Goal: Task Accomplishment & Management: Complete application form

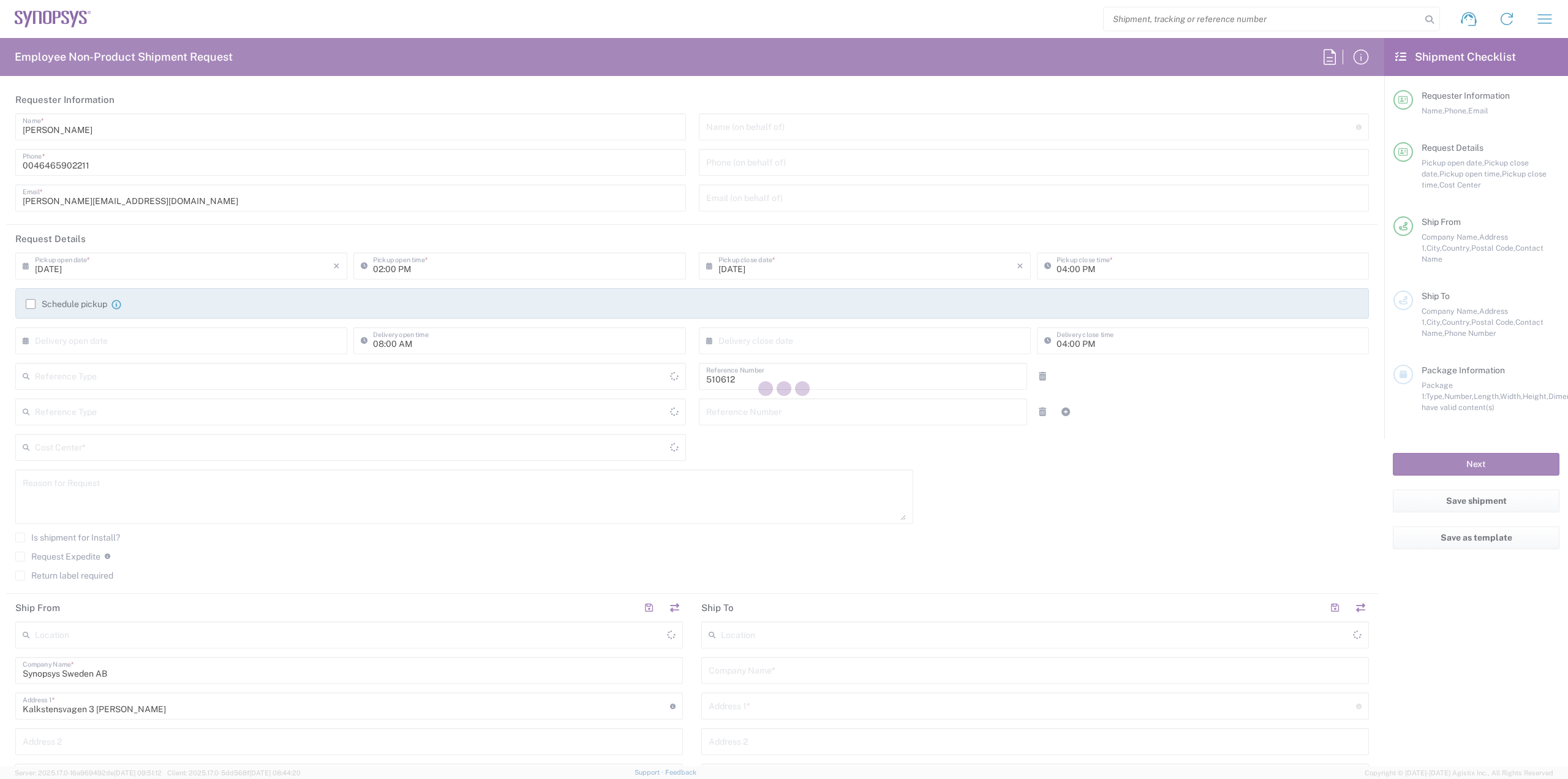
type input "Department"
type input "Delivered at Place"
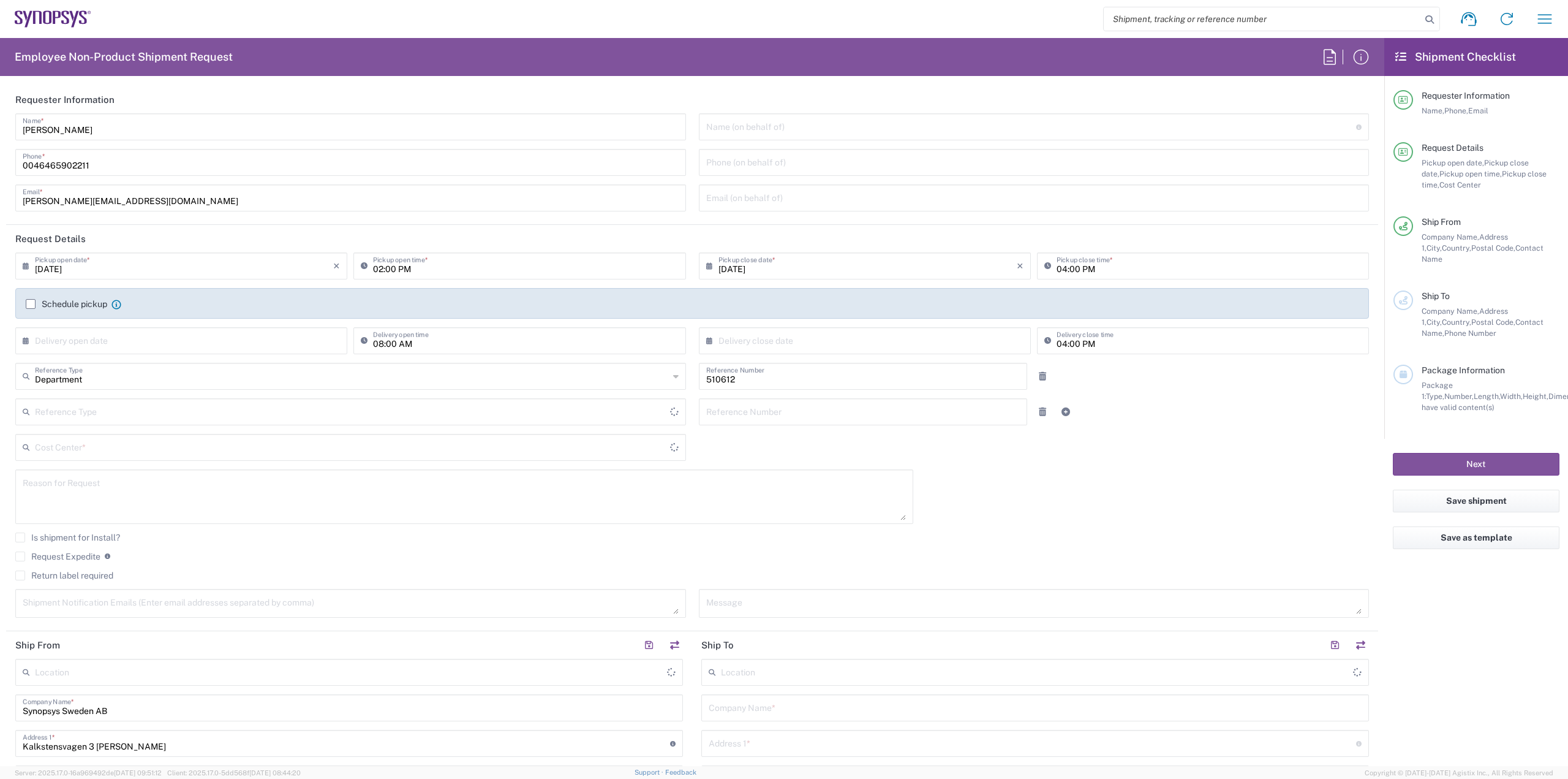
type input "[GEOGRAPHIC_DATA]"
type input "SE80, SDG, HAPS, HW 510612"
type input "[GEOGRAPHIC_DATA]"
click at [248, 279] on div "[DATE] × Pickup open date * Cancel Apply" at bounding box center [181, 270] width 338 height 36
click at [248, 265] on input "[DATE]" at bounding box center [184, 265] width 298 height 22
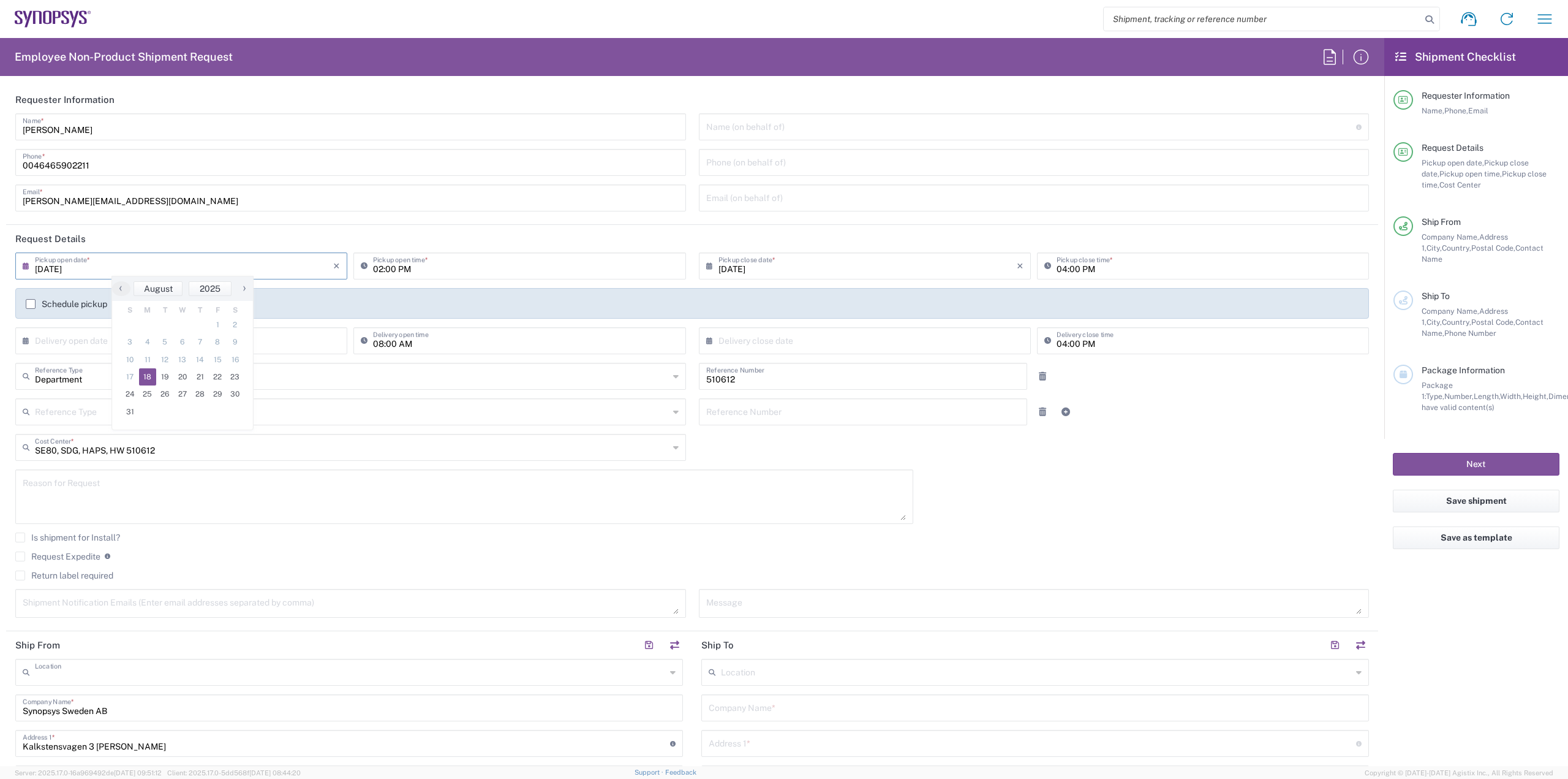
type input "Lund SE80"
click at [172, 378] on span "19" at bounding box center [165, 376] width 18 height 17
type input "[DATE]"
click at [783, 261] on input "[DATE]" at bounding box center [868, 265] width 298 height 22
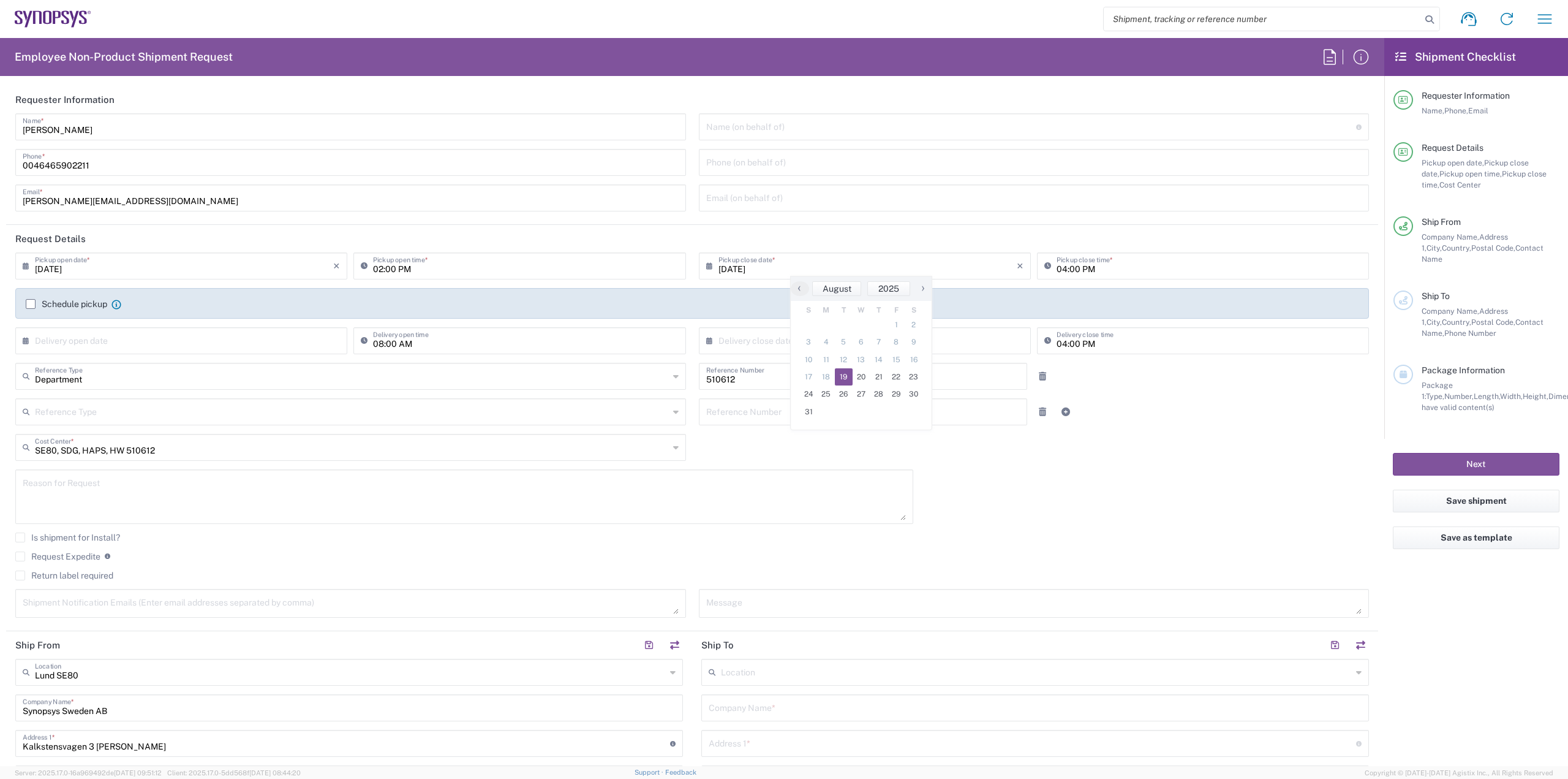
click at [842, 377] on span "19" at bounding box center [844, 376] width 18 height 17
click at [379, 267] on input "02:00 PM" at bounding box center [525, 265] width 305 height 22
click at [384, 269] on input "08:00 PM" at bounding box center [525, 265] width 305 height 22
type input "08:30 AM"
click at [1057, 267] on input "04:00 PM" at bounding box center [1209, 265] width 305 height 22
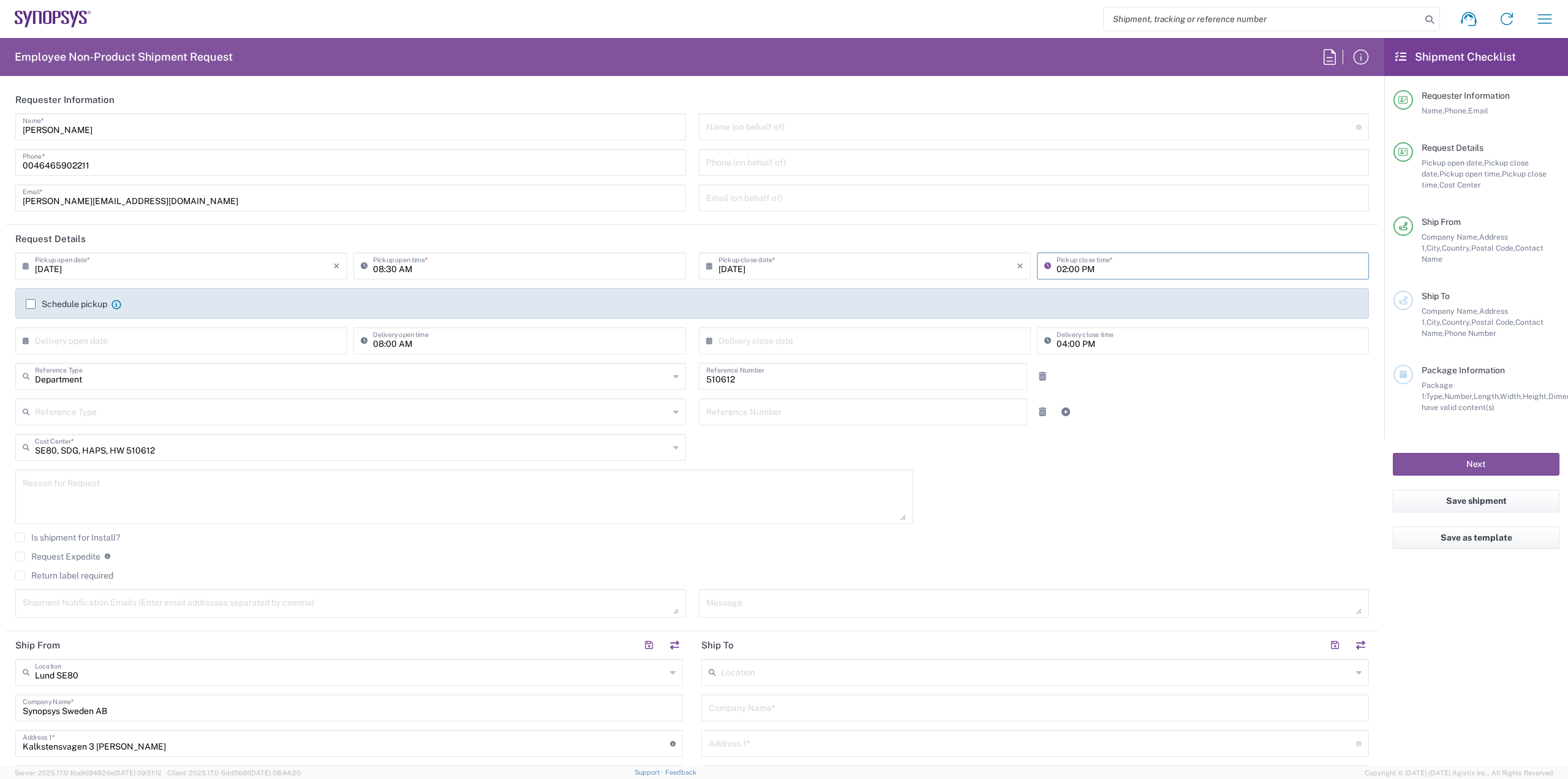
type input "02:00 PM"
click at [95, 303] on label "Schedule pickup" at bounding box center [67, 303] width 81 height 10
click at [30, 304] on input "Schedule pickup" at bounding box center [30, 304] width 0 height 0
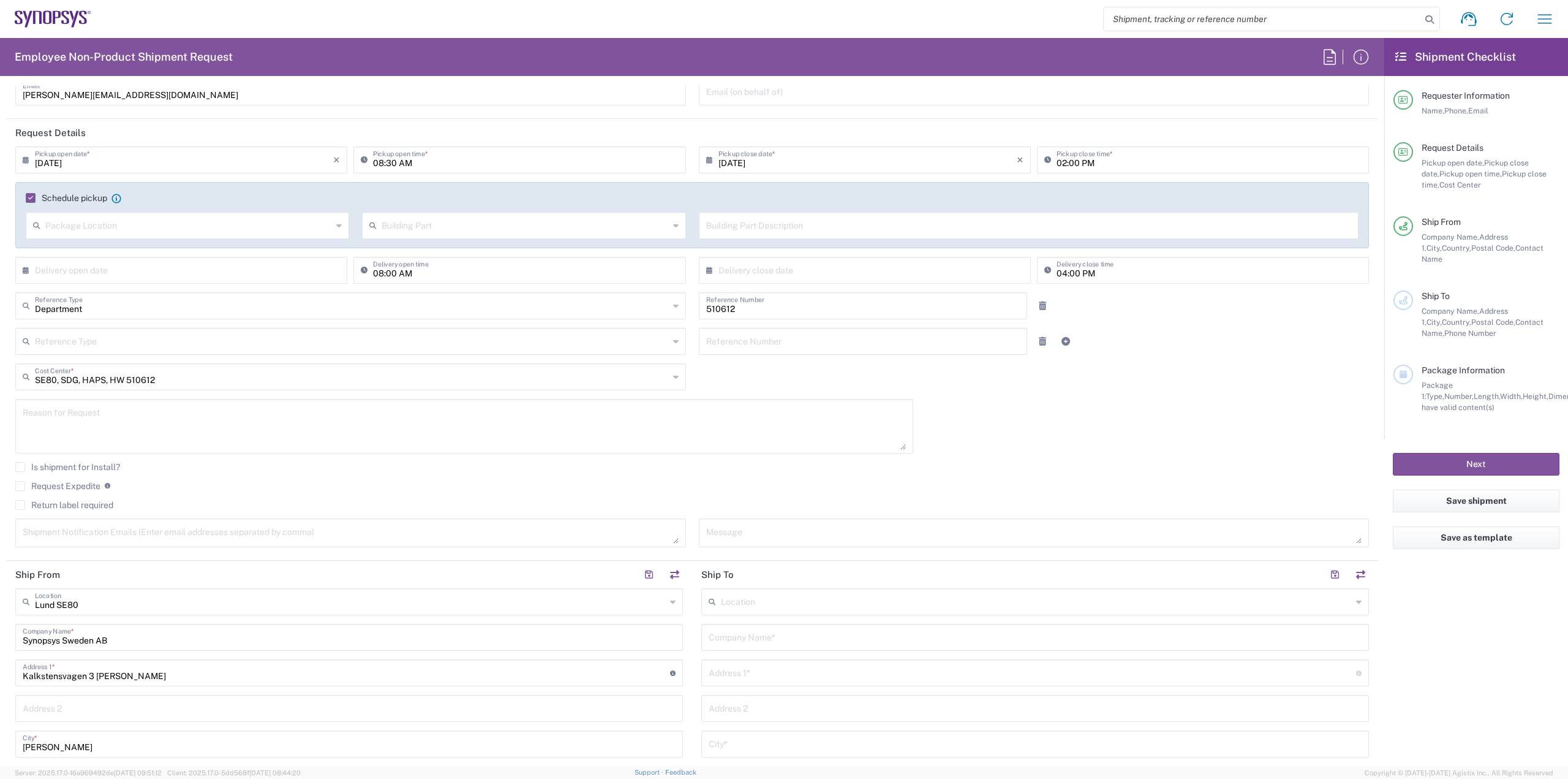
scroll to position [184, 0]
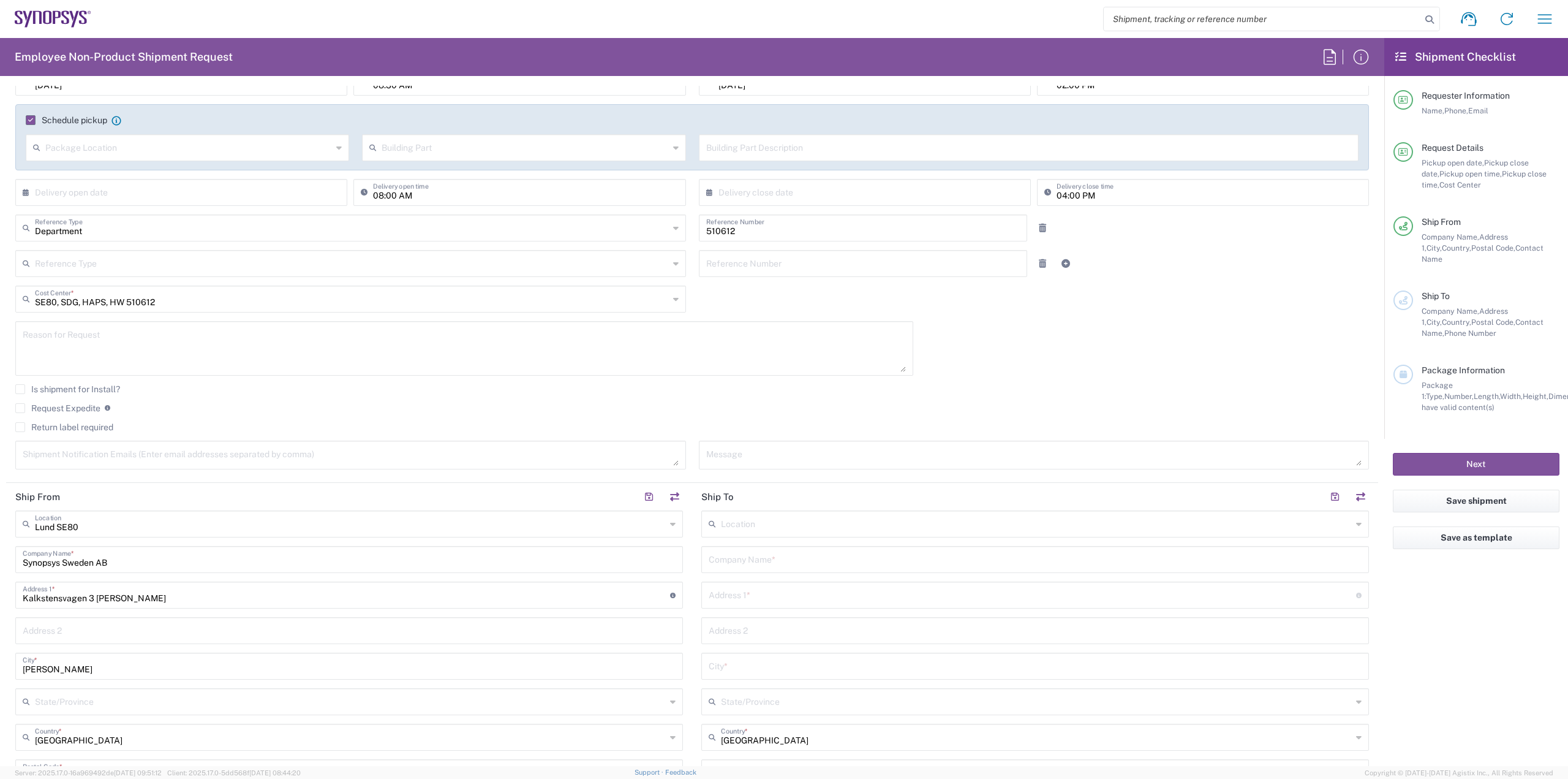
click at [784, 523] on input "text" at bounding box center [1036, 523] width 631 height 22
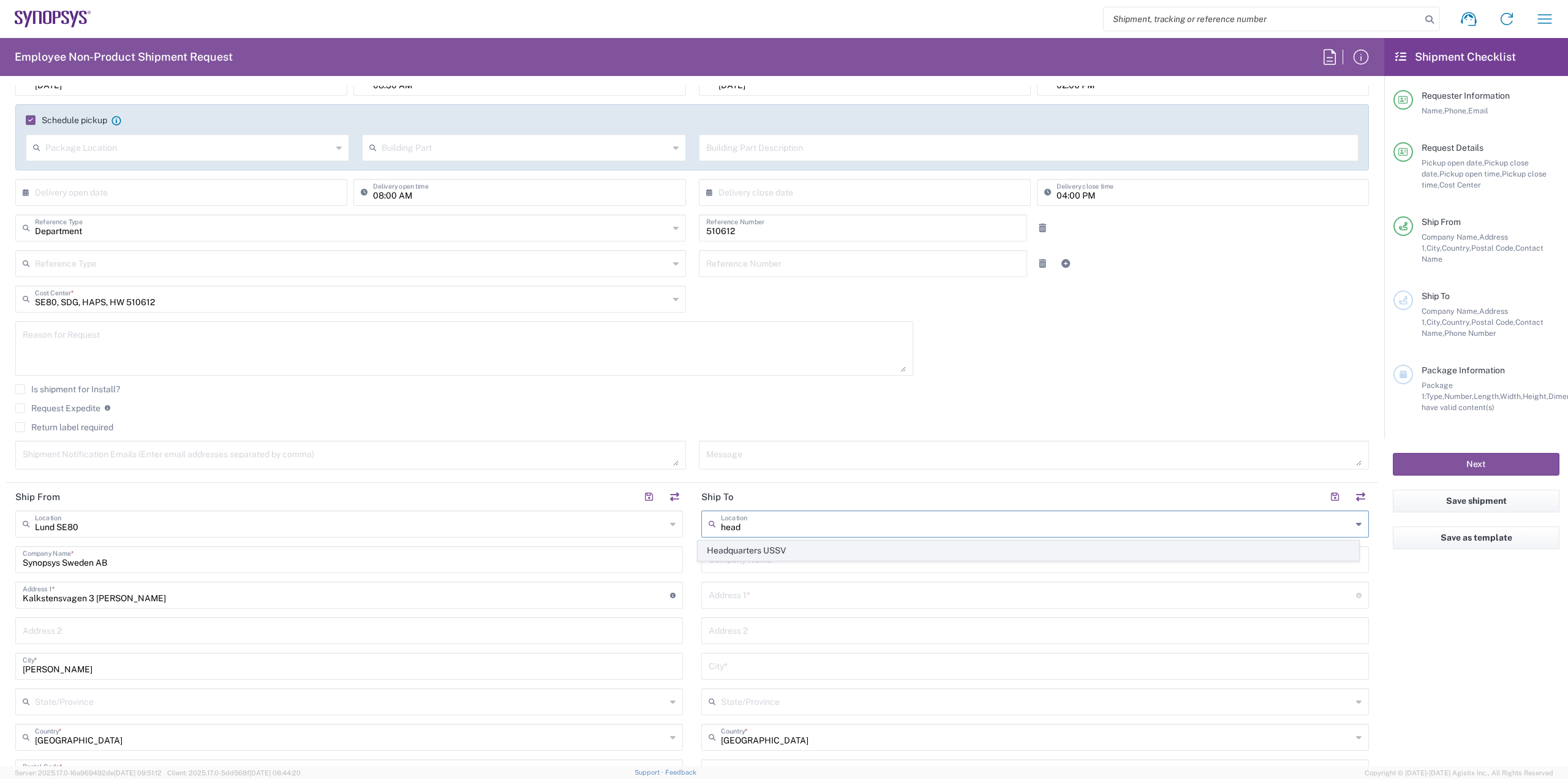
click at [791, 546] on span "Headquarters USSV" at bounding box center [1029, 551] width 661 height 19
type input "Headquarters USSV"
type input "Synopsys Headquarters USSV"
type input "[STREET_ADDRESS]"
type input "Sunnyvale"
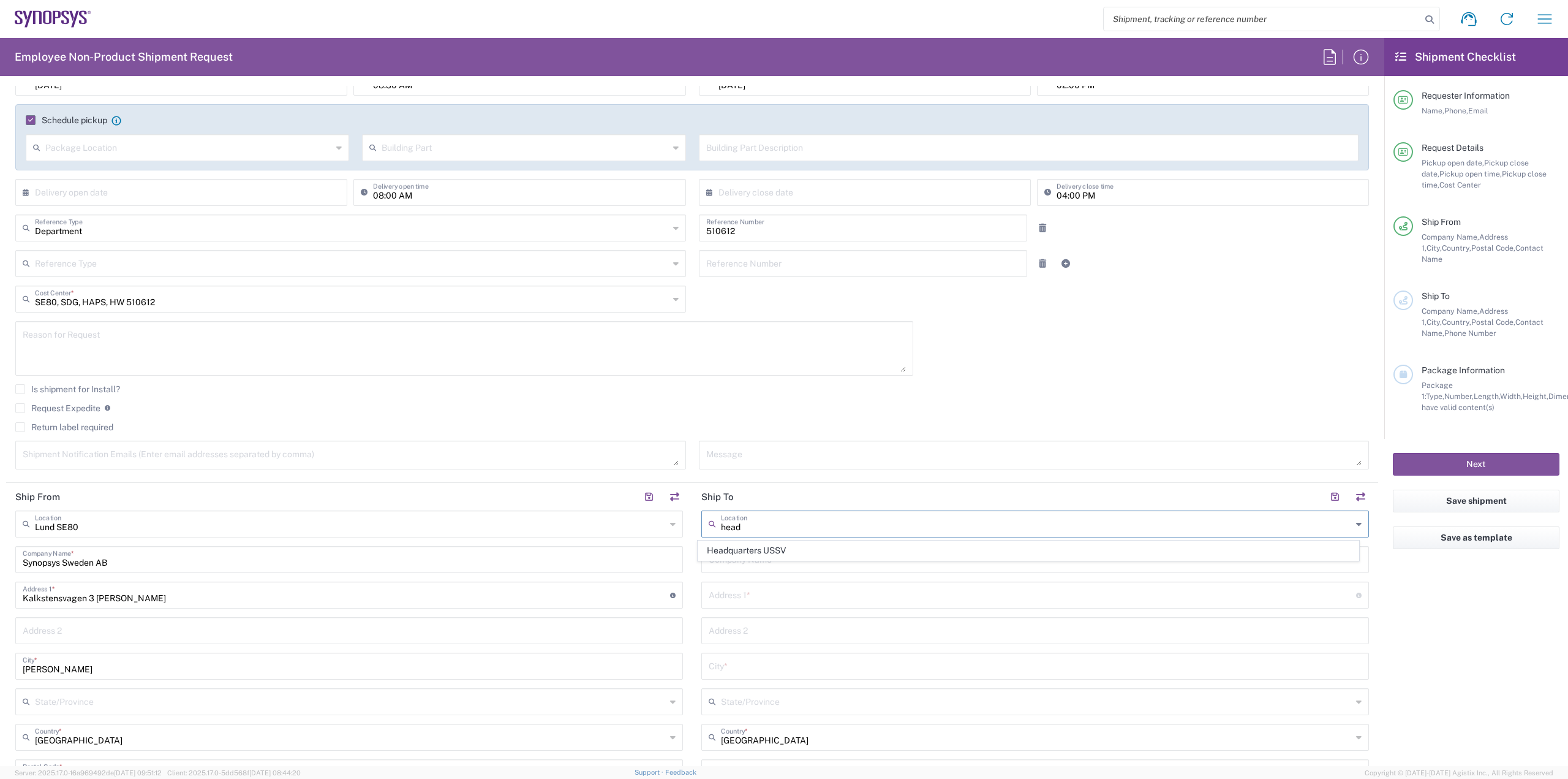
type input "[GEOGRAPHIC_DATA]"
type input "94085"
type input "6505845000"
type input "[US_STATE]"
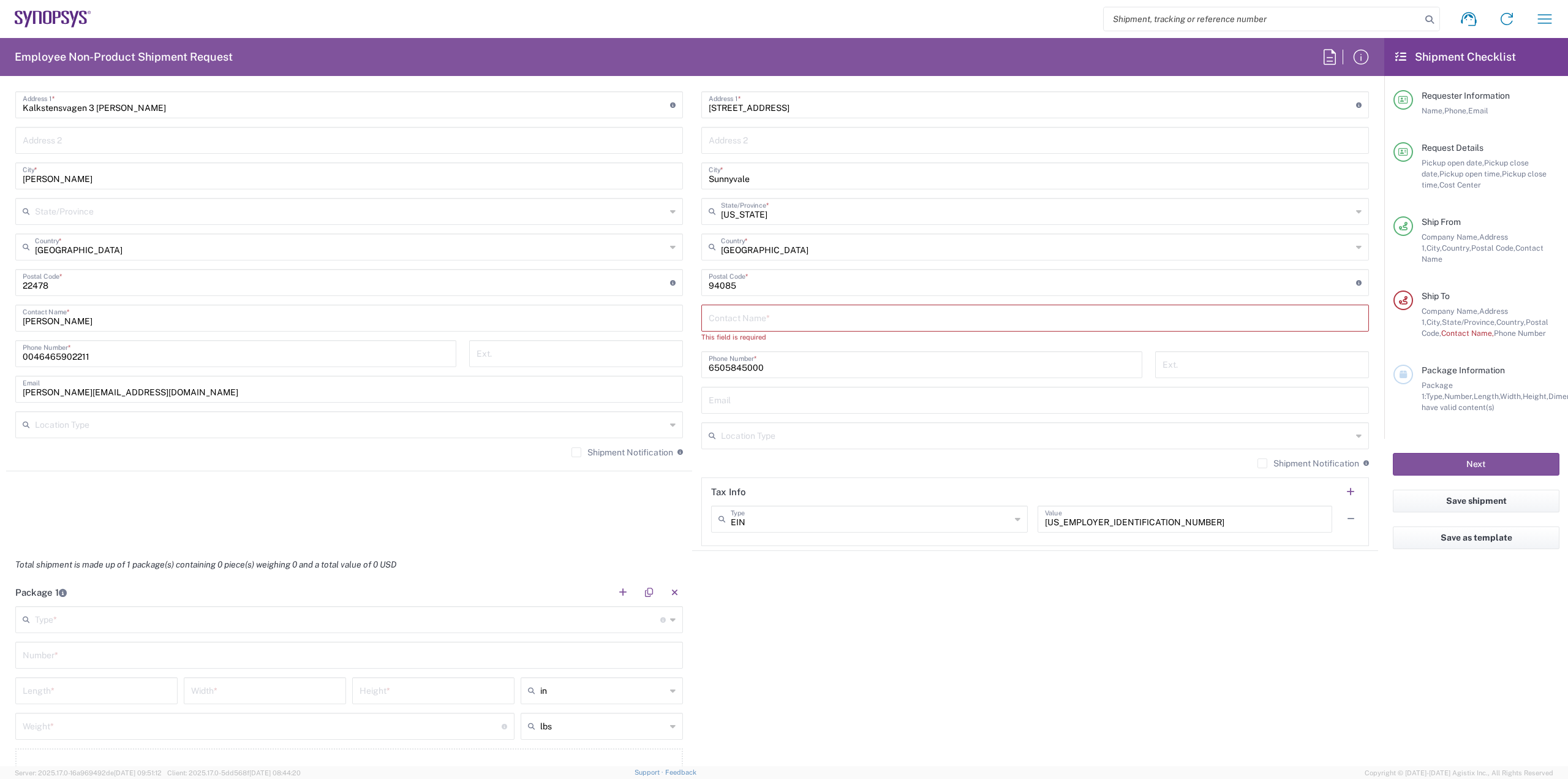
click at [858, 313] on input "text" at bounding box center [1035, 317] width 653 height 22
type input "[PERSON_NAME]"
drag, startPoint x: 814, startPoint y: 355, endPoint x: 556, endPoint y: 321, distance: 260.2
click at [556, 321] on div "Ship From [GEOGRAPHIC_DATA] SE80 Location [GEOGRAPHIC_DATA] [GEOGRAPHIC_DATA] D…" at bounding box center [692, 266] width 1372 height 547
paste input "[PHONE_NUMBER]"
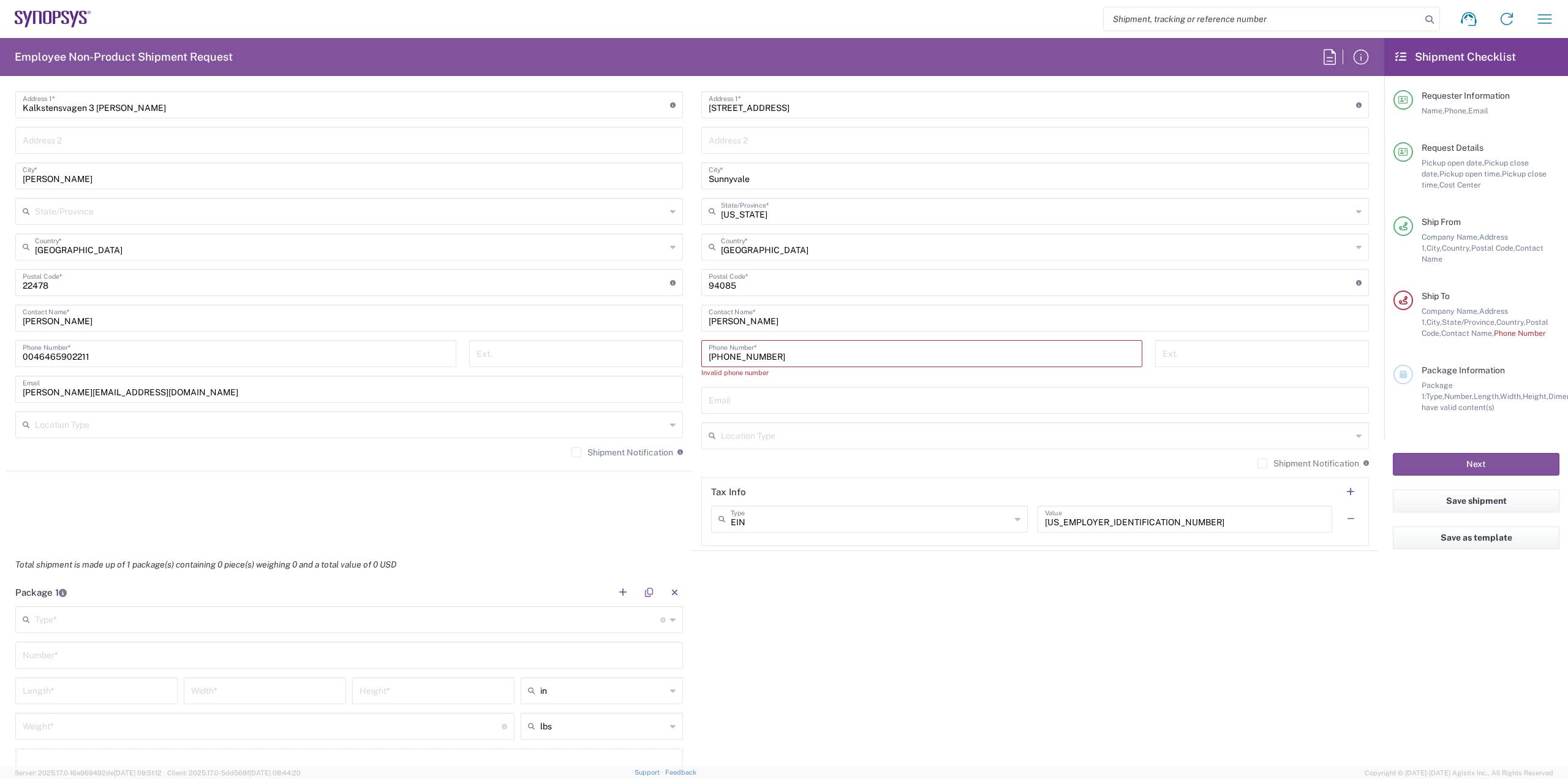
click at [752, 355] on input "[PHONE_NUMBER]" at bounding box center [922, 353] width 426 height 22
type input "[PHONE_NUMBER]"
click at [781, 389] on input "text" at bounding box center [1035, 388] width 653 height 22
paste input "[EMAIL_ADDRESS][DOMAIN_NAME]"
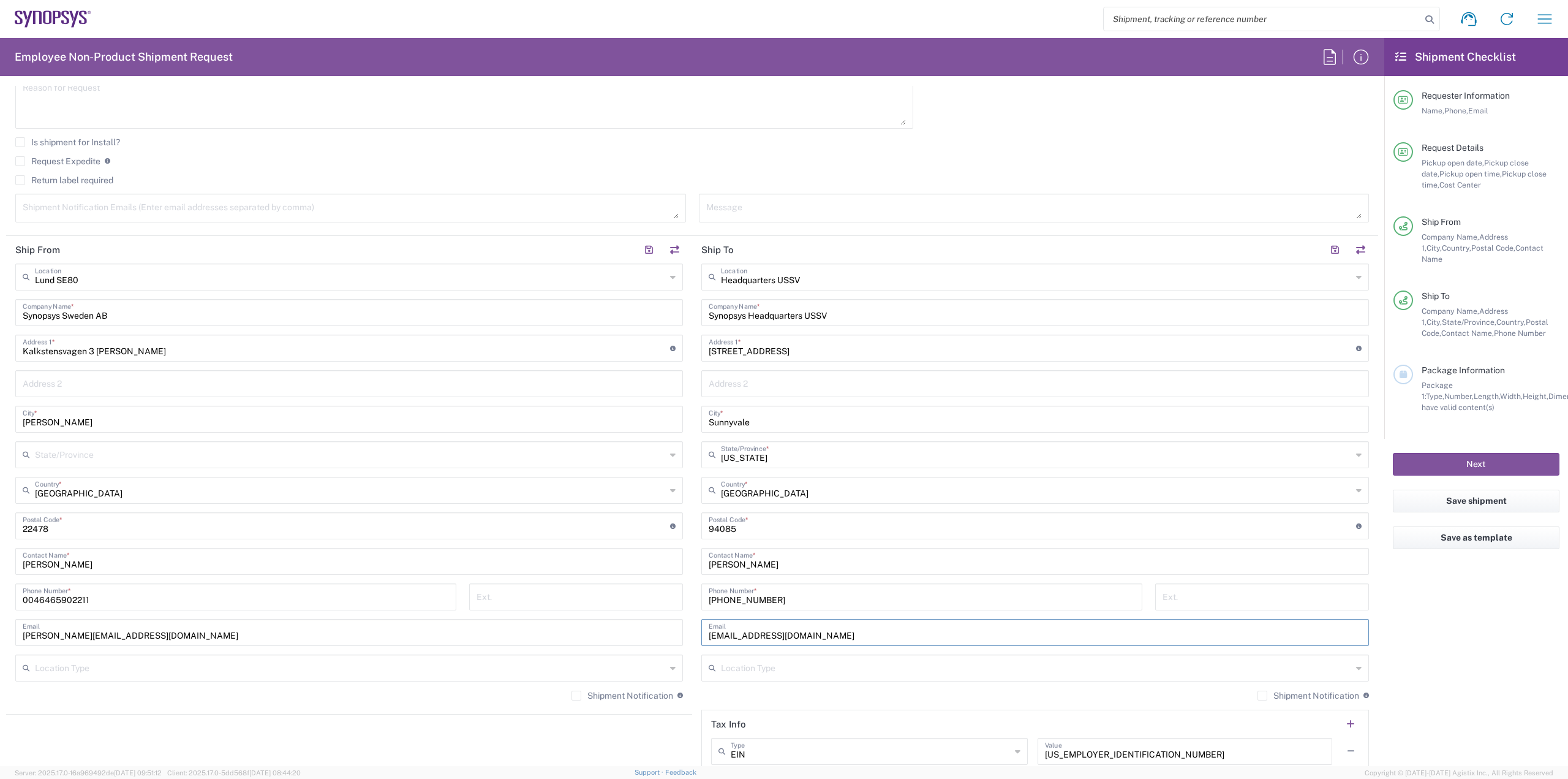
scroll to position [429, 0]
type input "[EMAIL_ADDRESS][DOMAIN_NAME]"
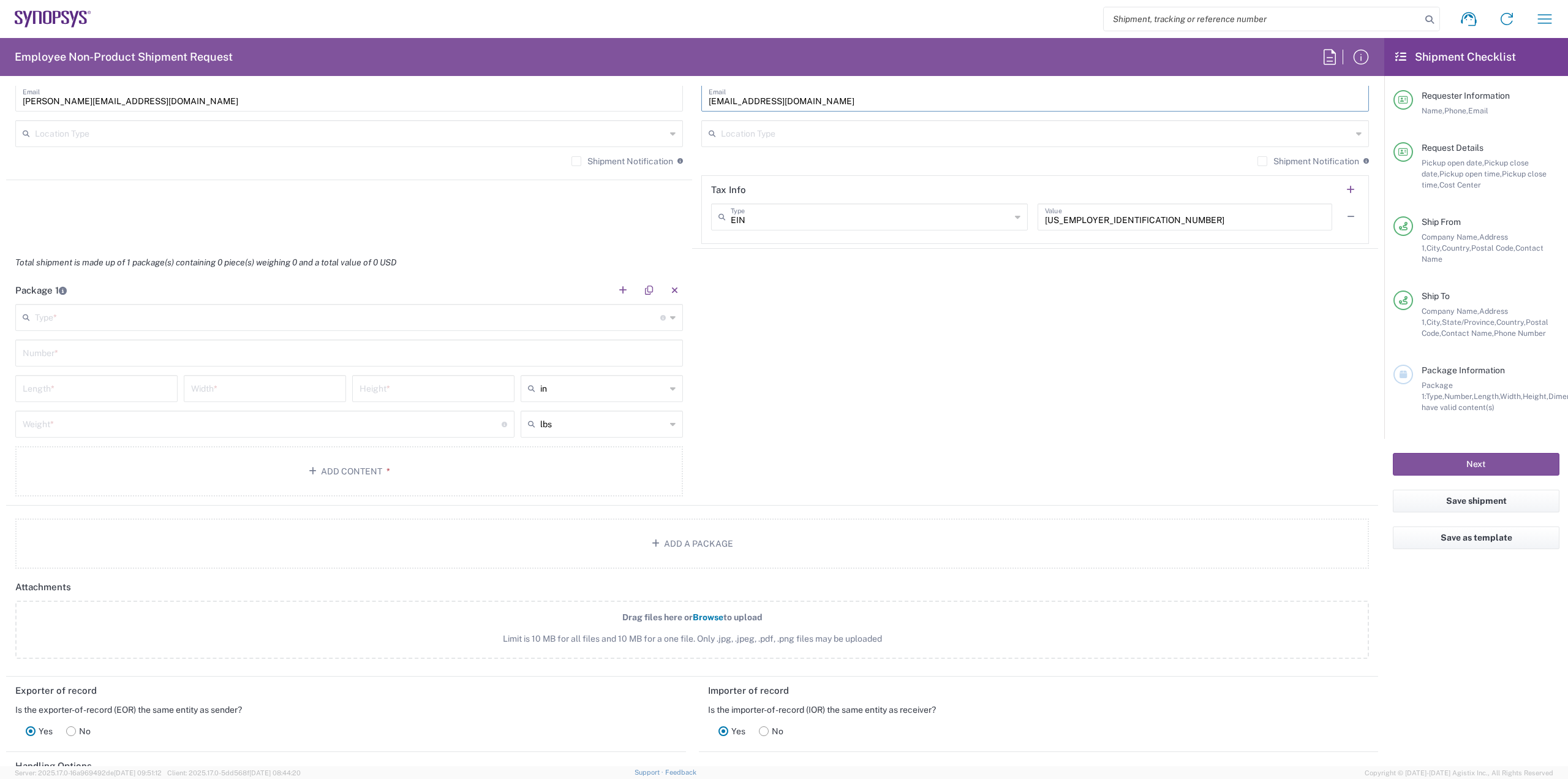
scroll to position [980, 0]
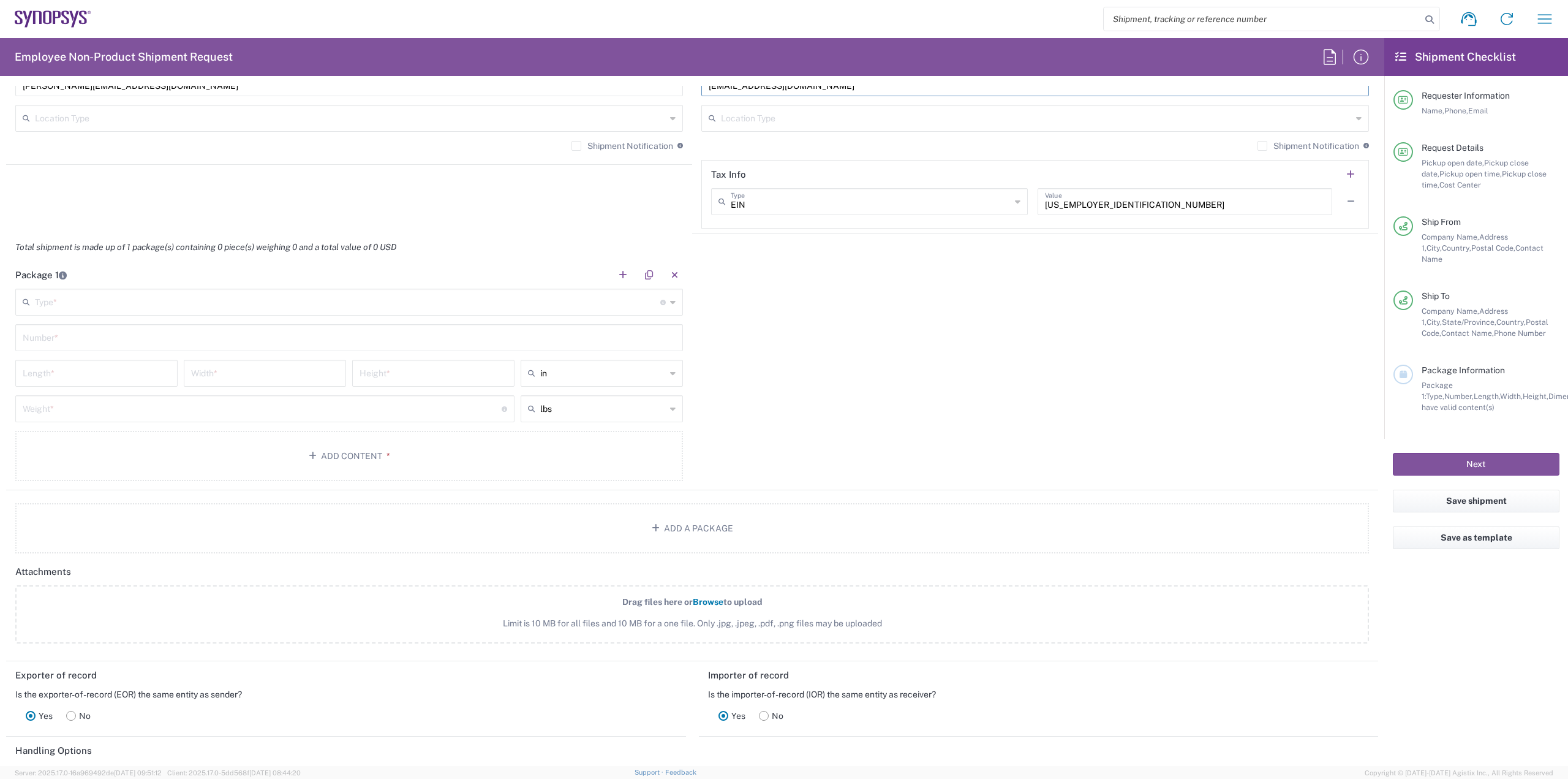
click at [497, 308] on input "text" at bounding box center [348, 301] width 625 height 22
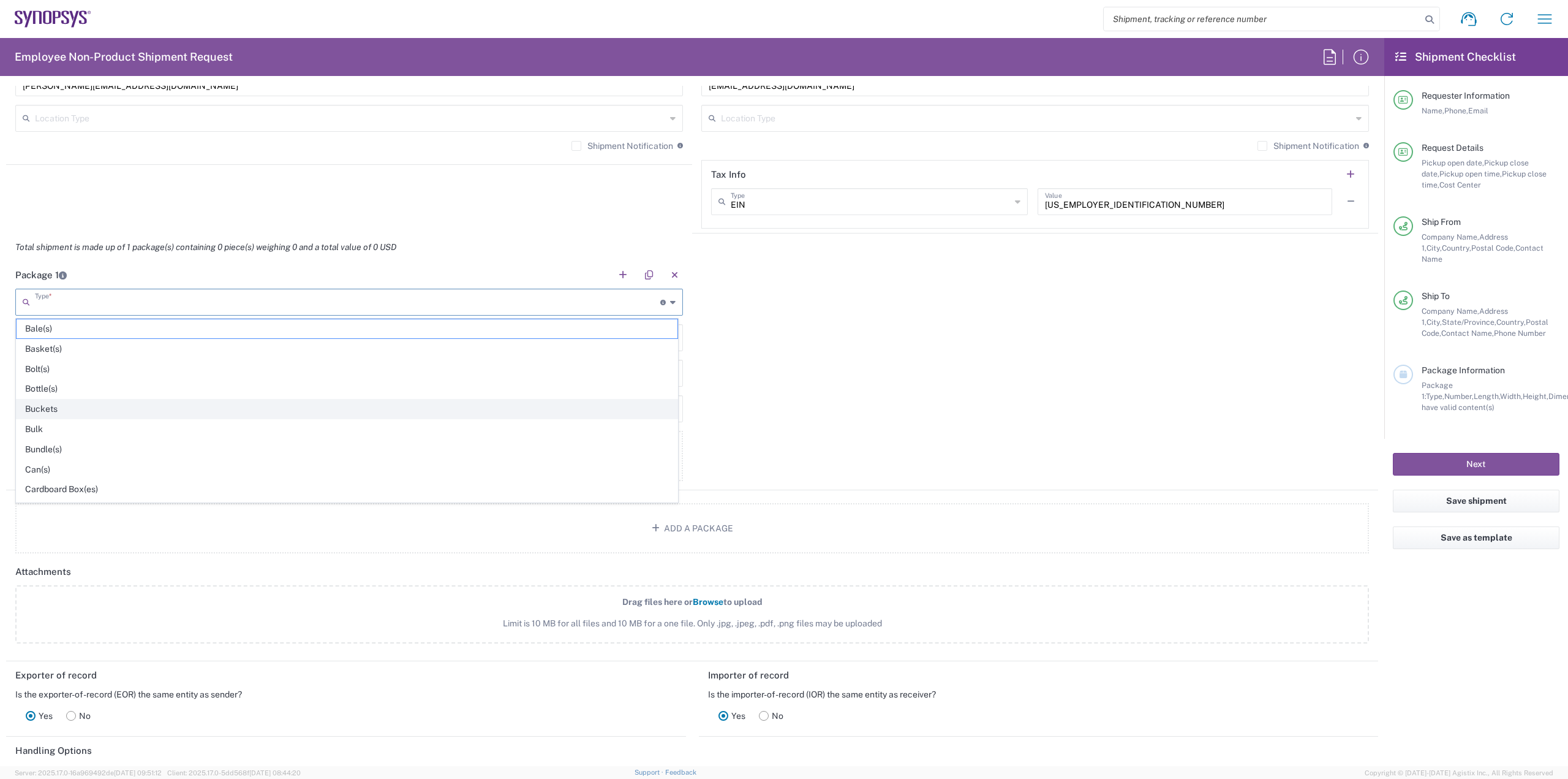
scroll to position [580, 0]
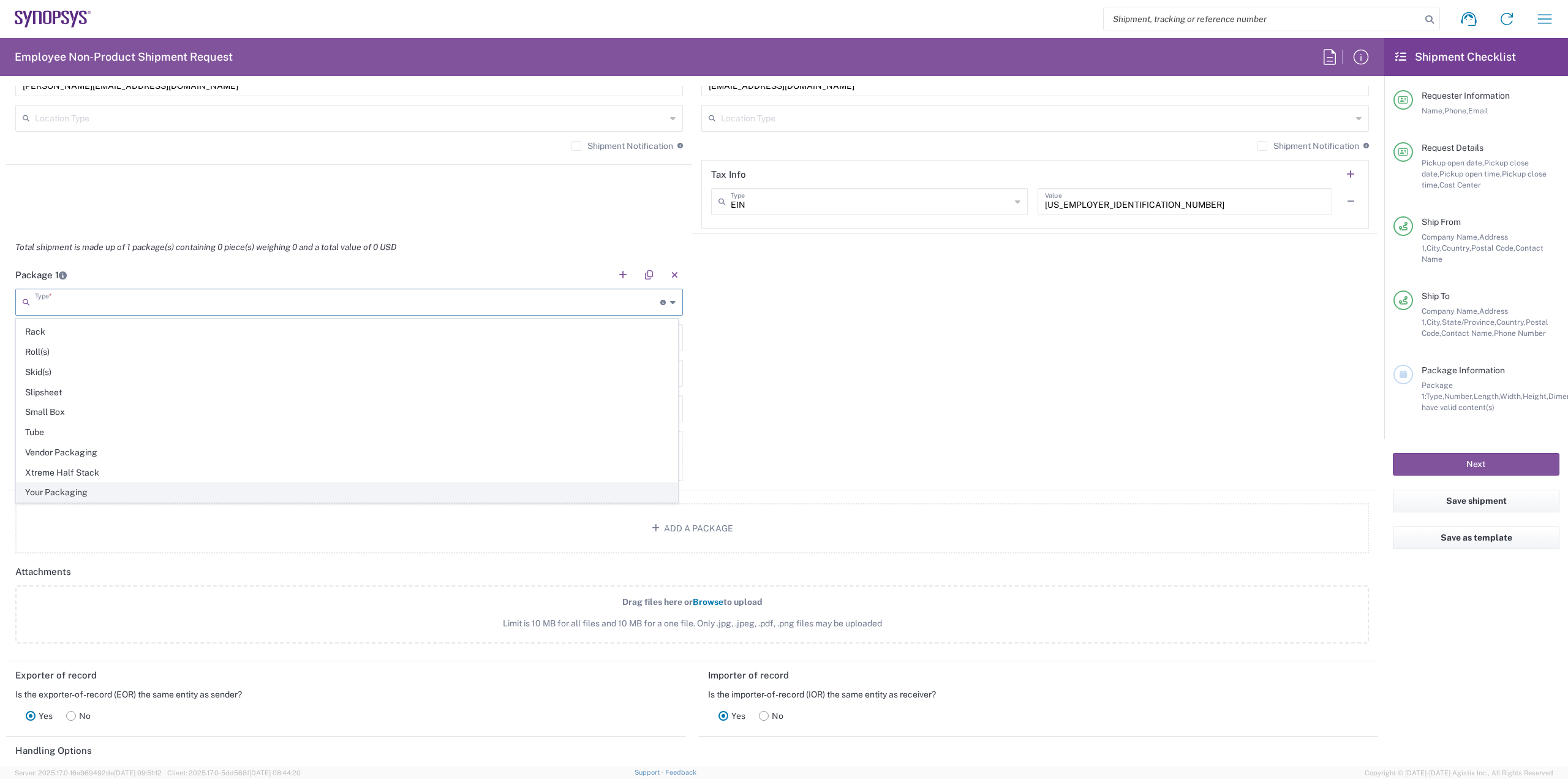
click at [443, 487] on span "Your Packaging" at bounding box center [347, 492] width 661 height 19
type input "Your Packaging"
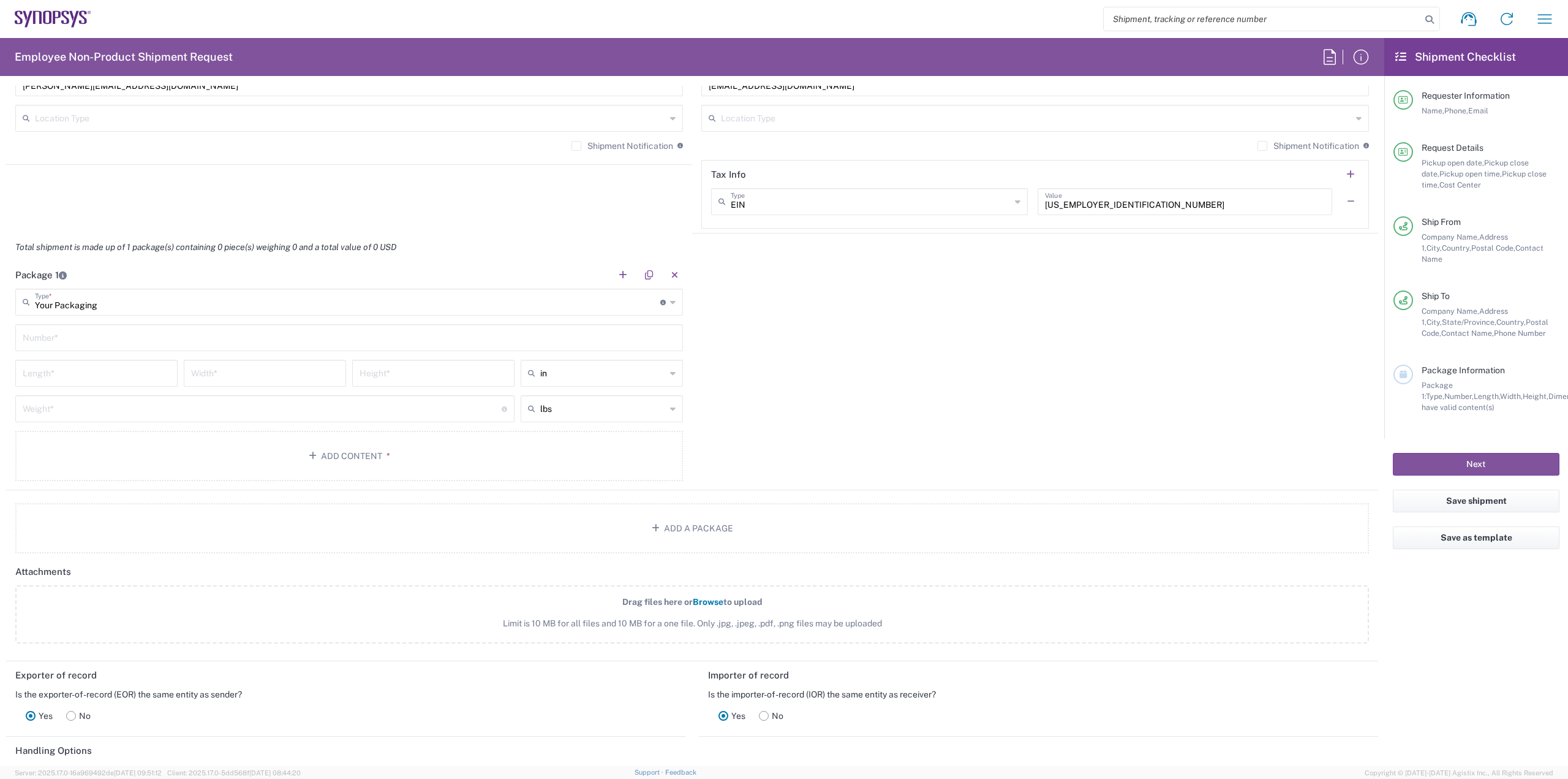
click at [210, 342] on input "text" at bounding box center [350, 337] width 653 height 22
type input "1"
drag, startPoint x: 550, startPoint y: 370, endPoint x: 551, endPoint y: 385, distance: 15.0
click at [550, 372] on input "text" at bounding box center [603, 373] width 126 height 20
click at [568, 408] on span "in" at bounding box center [598, 400] width 159 height 19
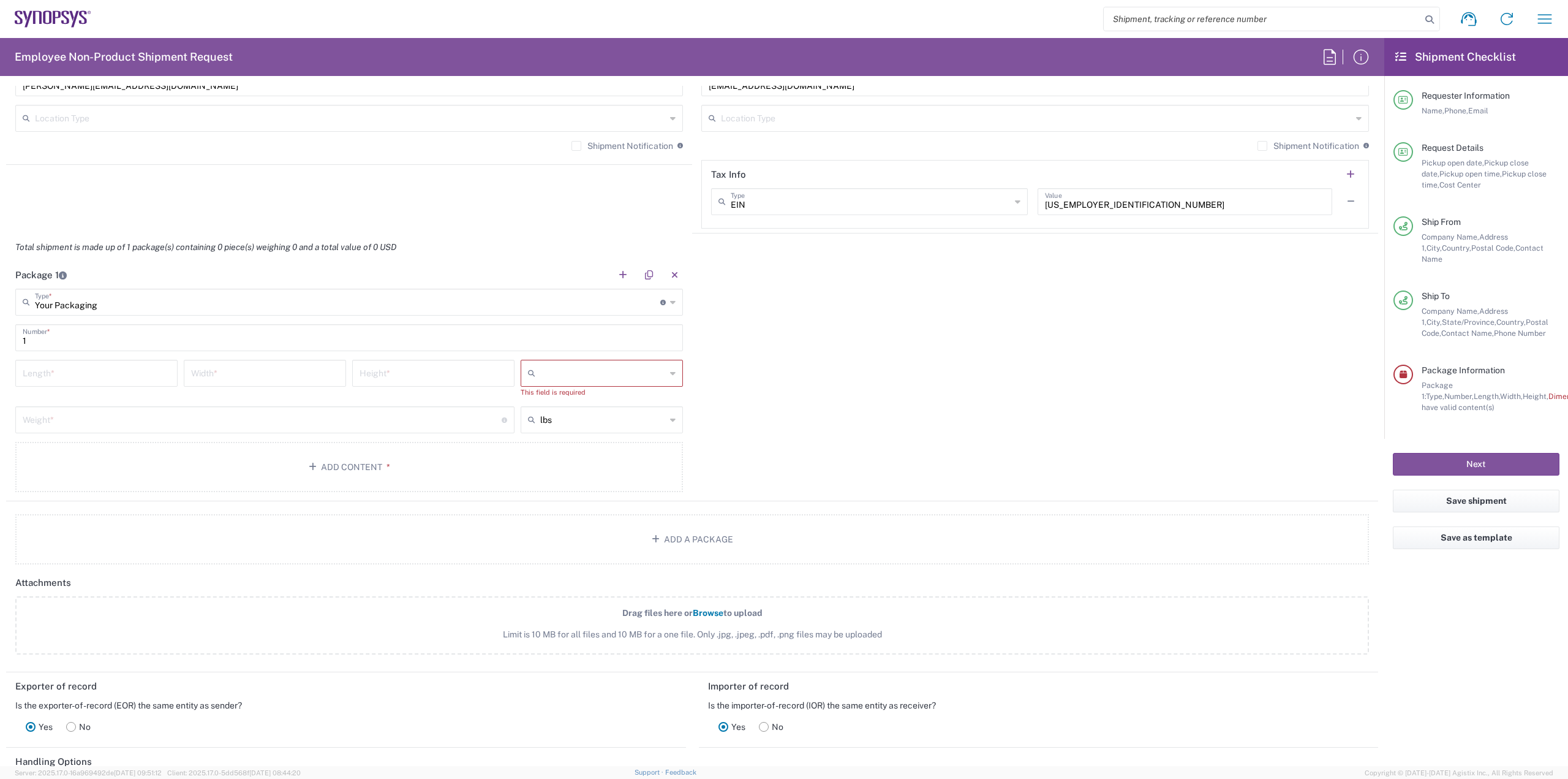
drag, startPoint x: 577, startPoint y: 376, endPoint x: 577, endPoint y: 385, distance: 9.0
click at [577, 385] on div at bounding box center [602, 373] width 162 height 27
drag, startPoint x: 561, startPoint y: 421, endPoint x: 565, endPoint y: 412, distance: 9.8
click at [562, 410] on span "ft" at bounding box center [598, 420] width 159 height 19
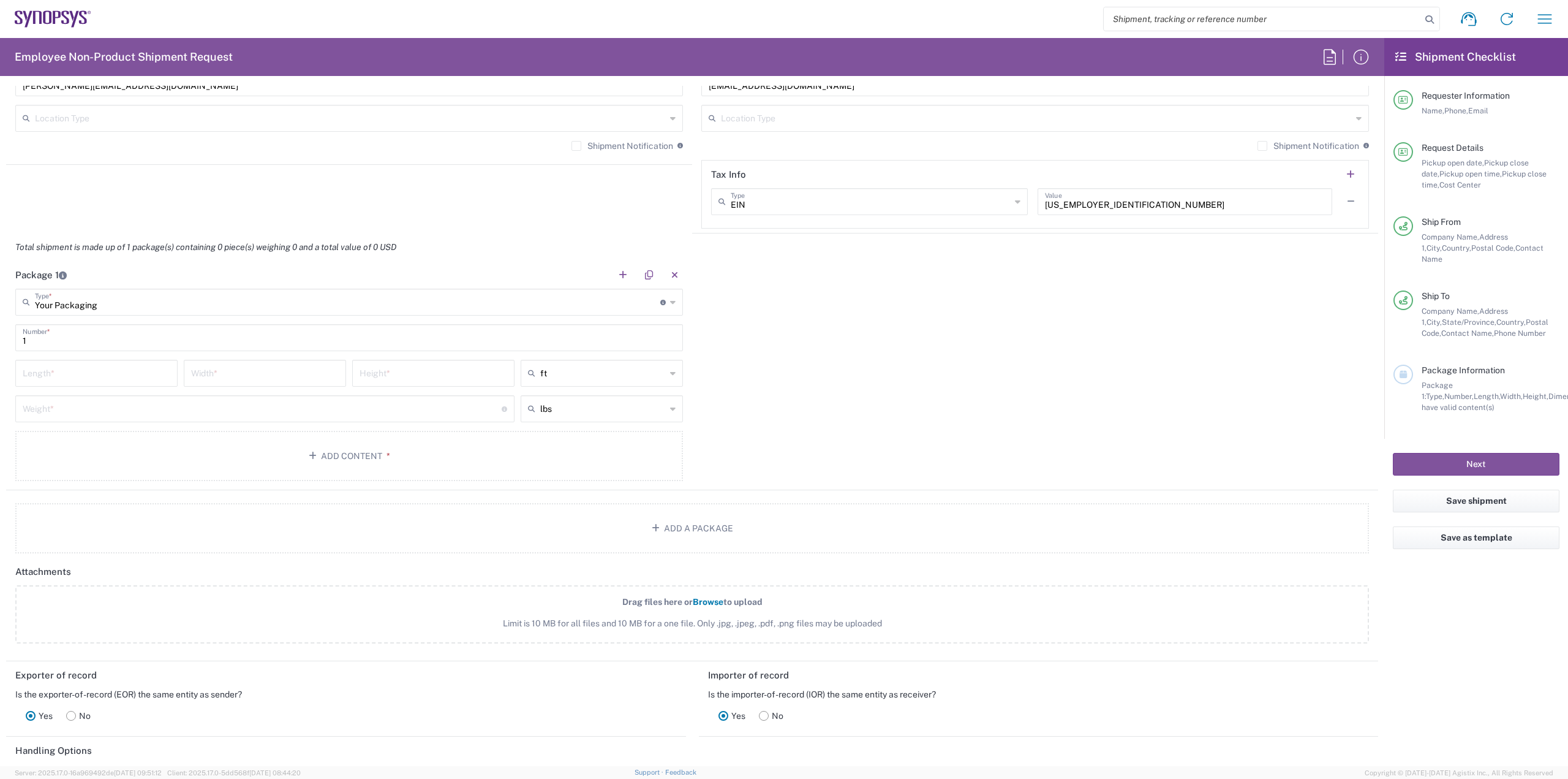
type input "ft"
click at [574, 376] on input "ft" at bounding box center [603, 373] width 126 height 20
click at [569, 403] on span "ft" at bounding box center [598, 400] width 159 height 19
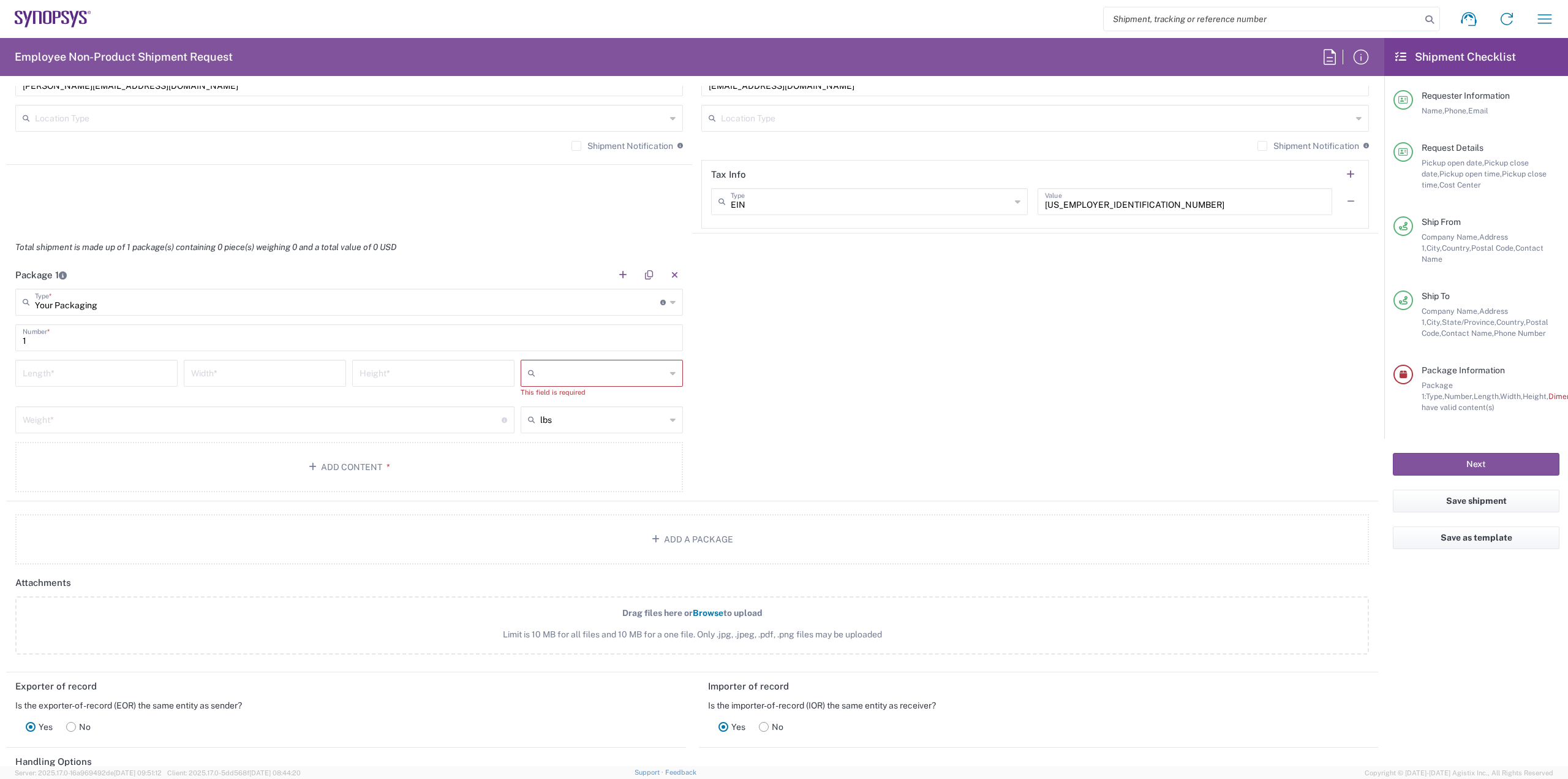
click at [589, 385] on div at bounding box center [602, 373] width 162 height 27
click at [578, 402] on span "cm" at bounding box center [598, 400] width 159 height 19
type input "cm"
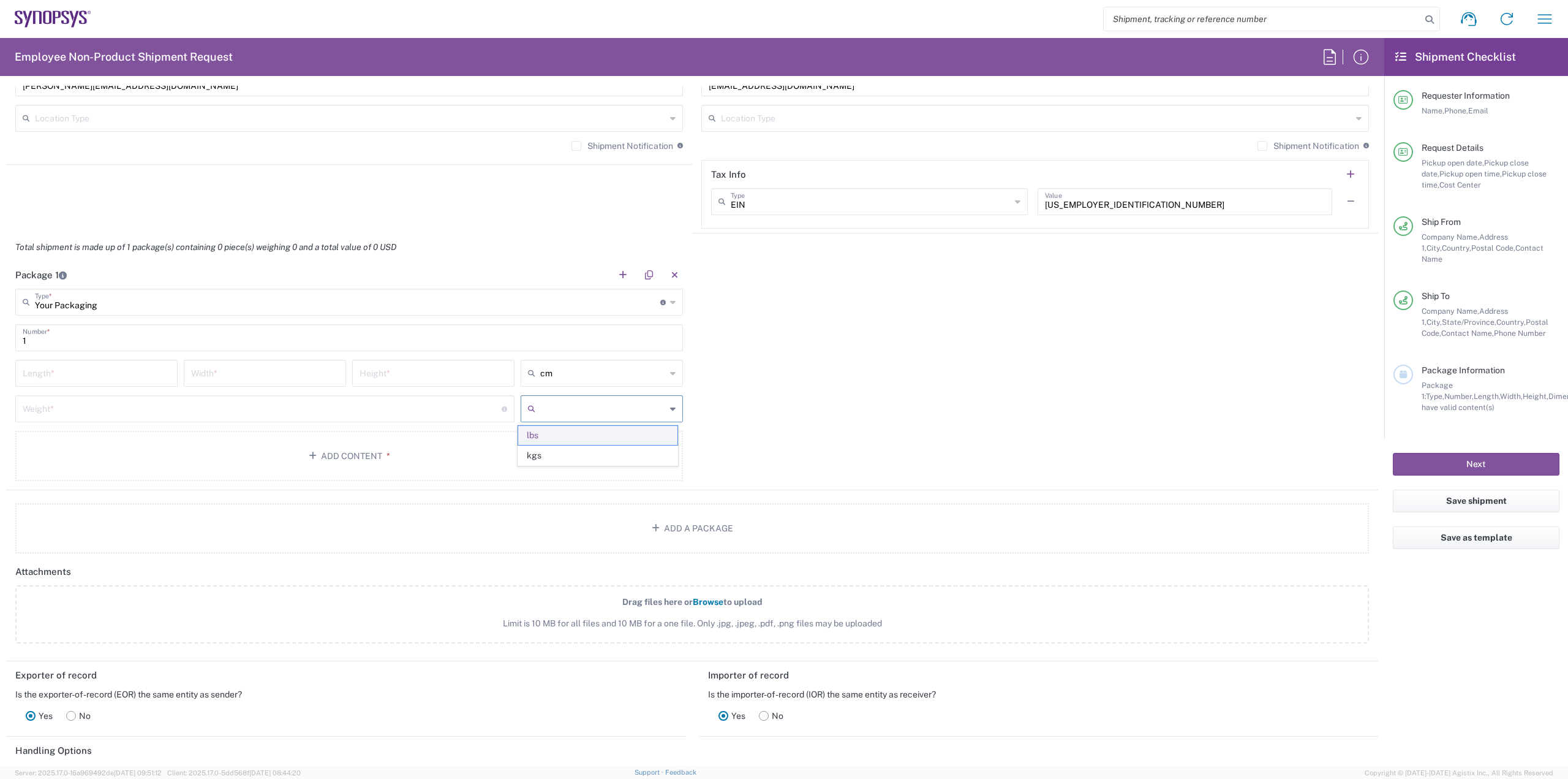
drag, startPoint x: 582, startPoint y: 410, endPoint x: 594, endPoint y: 440, distance: 32.3
click at [584, 410] on input "text" at bounding box center [603, 409] width 126 height 20
click at [591, 452] on span "kgs" at bounding box center [598, 455] width 159 height 19
type input "kgs"
click at [133, 365] on input "number" at bounding box center [96, 372] width 148 height 22
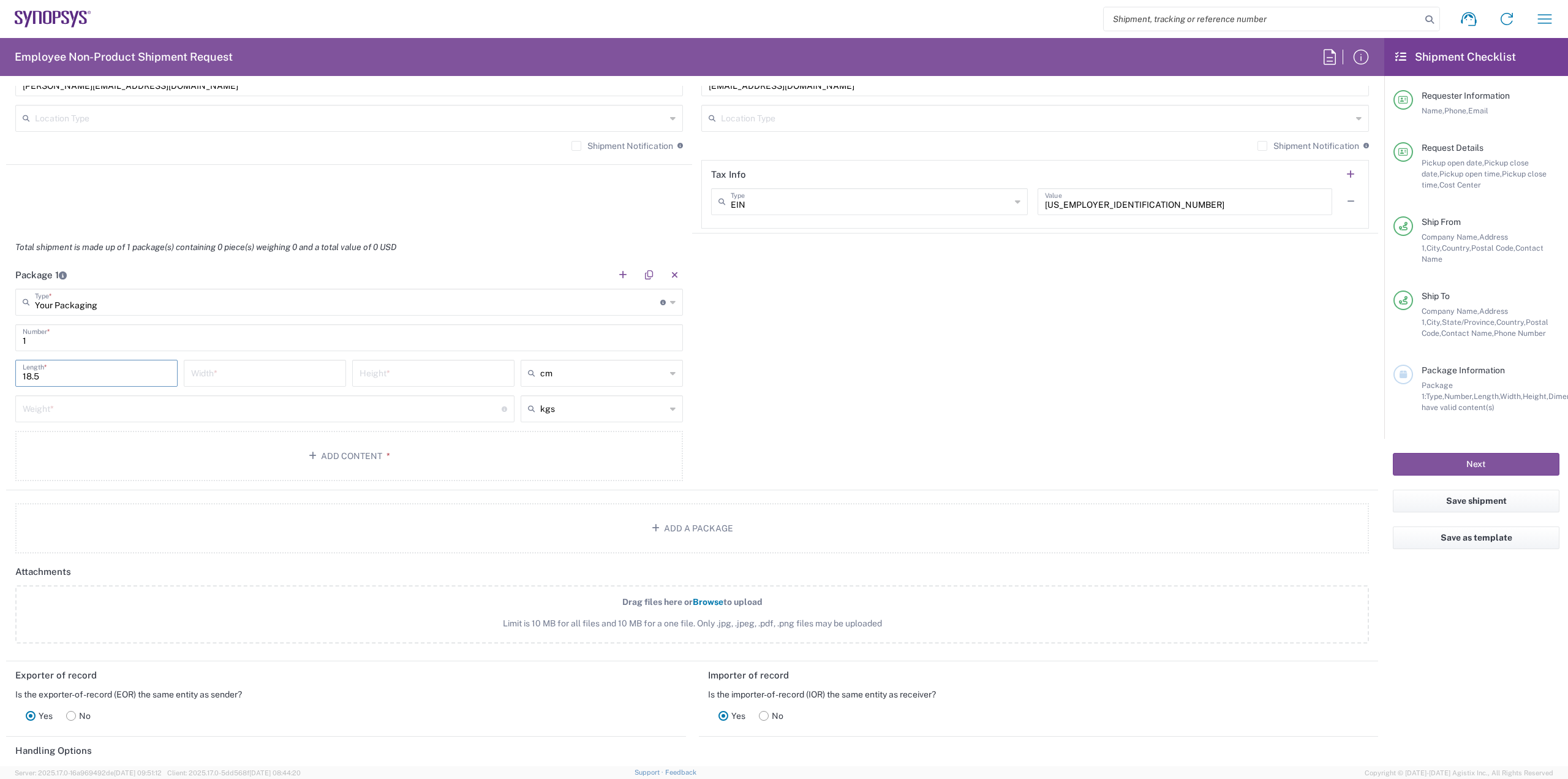
type input "18.5"
type input "25"
type input "17"
click at [188, 417] on input "number" at bounding box center [262, 408] width 479 height 22
type input "0.4"
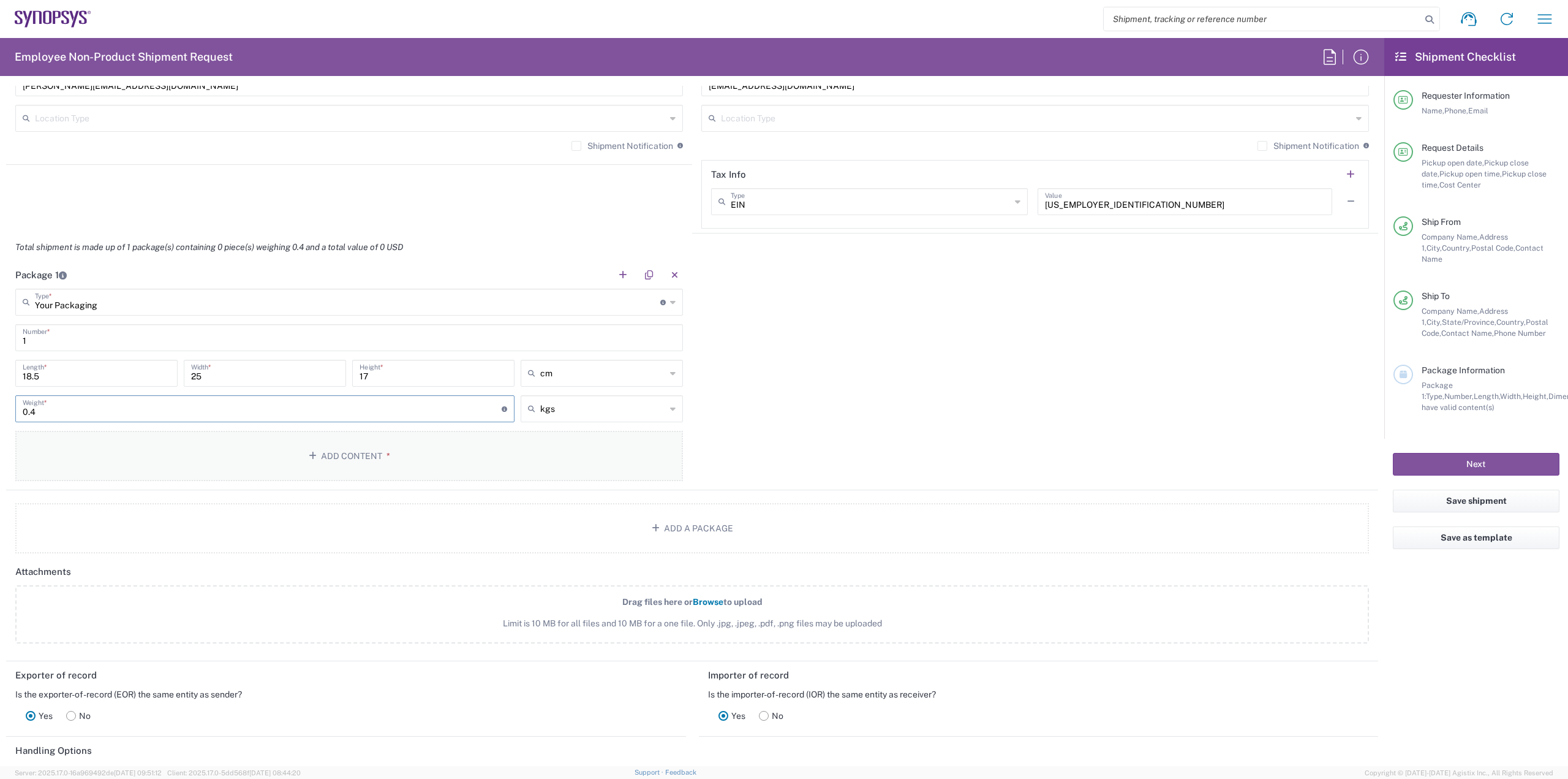
click at [259, 473] on button "Add Content *" at bounding box center [349, 455] width 668 height 50
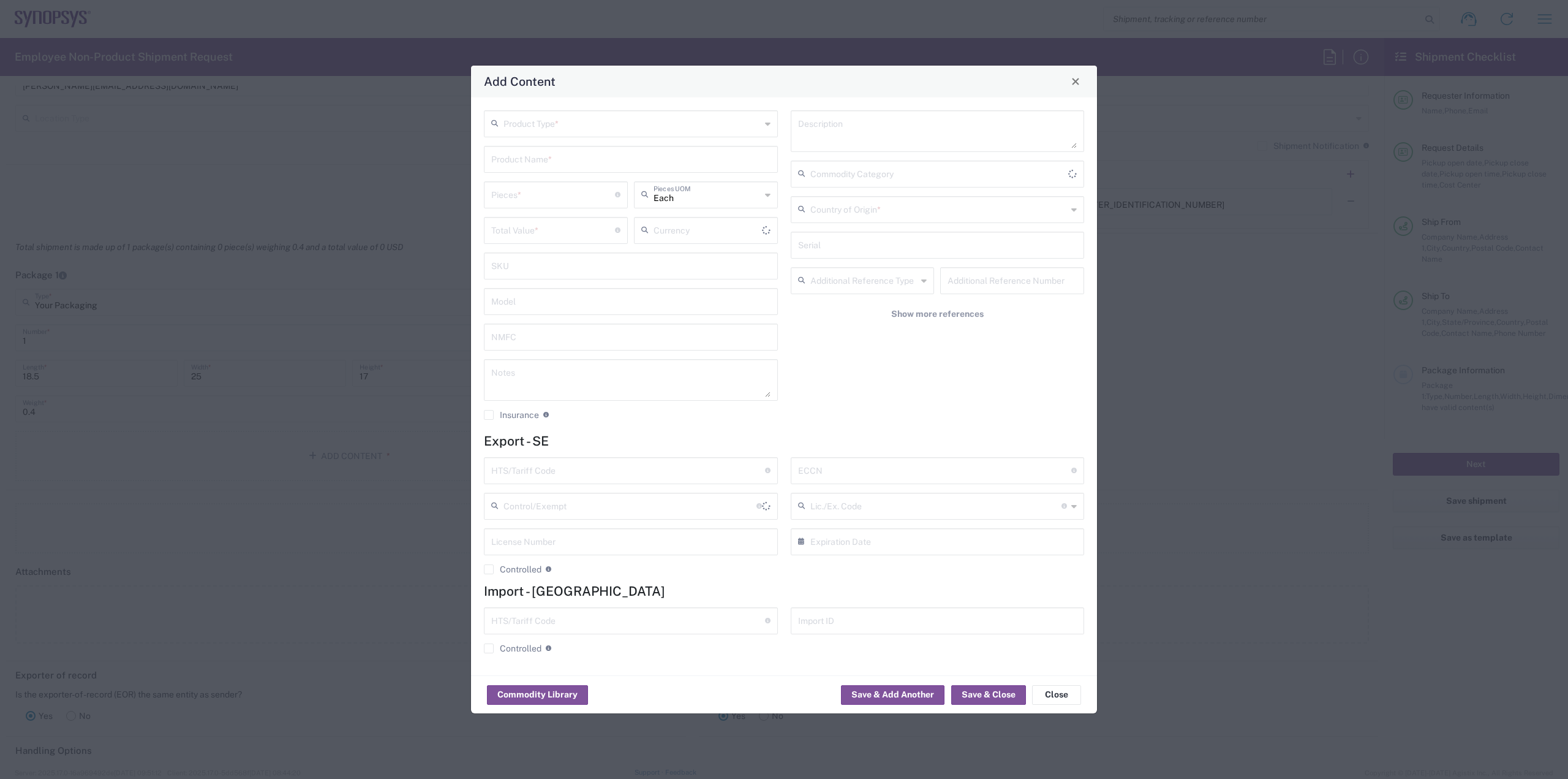
type input "US Dollar"
click at [585, 121] on input "text" at bounding box center [632, 123] width 258 height 22
click at [584, 170] on span "General Commodity" at bounding box center [631, 170] width 292 height 19
type input "General Commodity"
click at [582, 155] on input "text" at bounding box center [631, 159] width 279 height 22
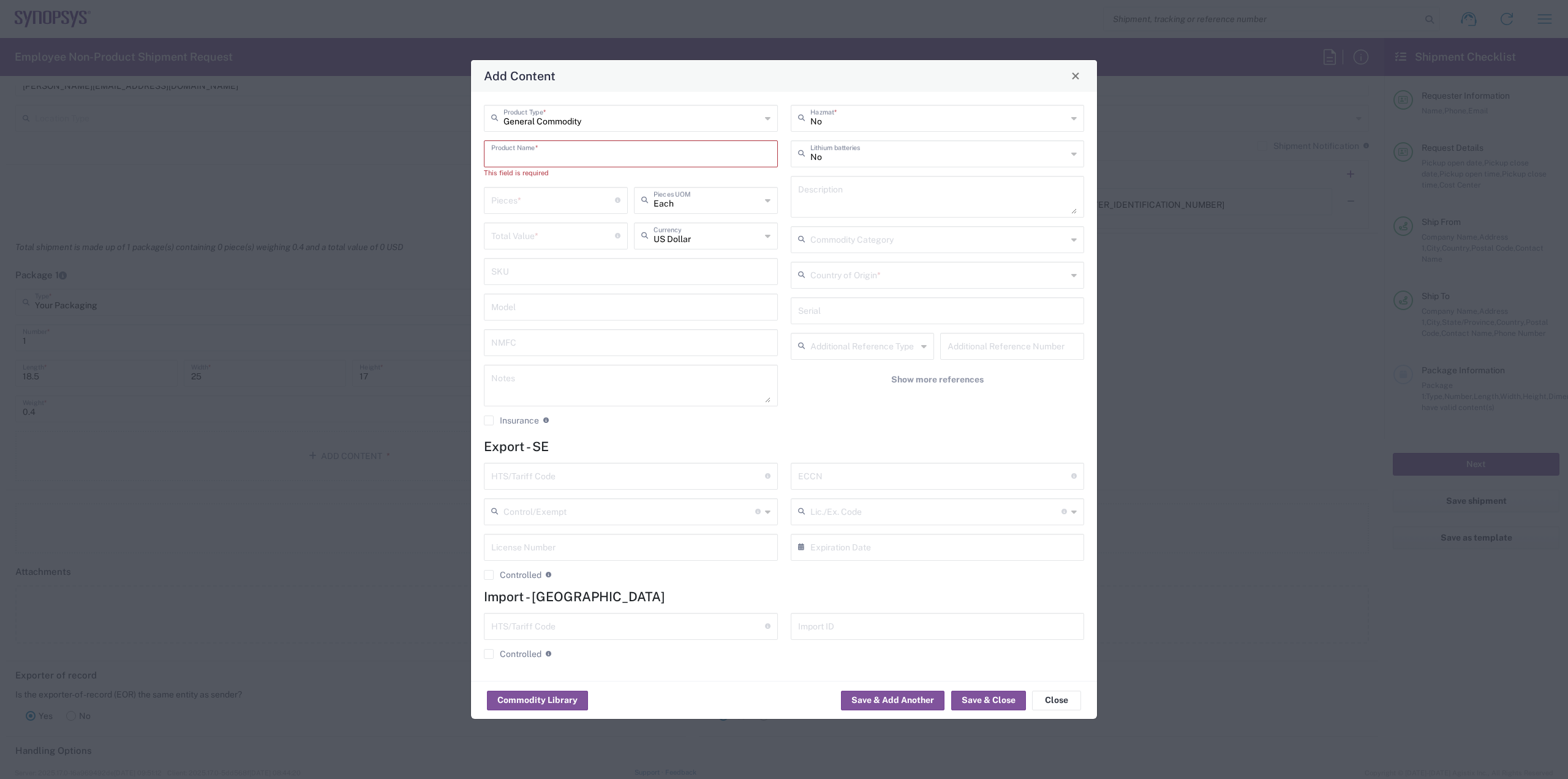
paste input "ARP6_25x6, Cable Assembly, 90cm, RED, 50ohms, 34AWG"
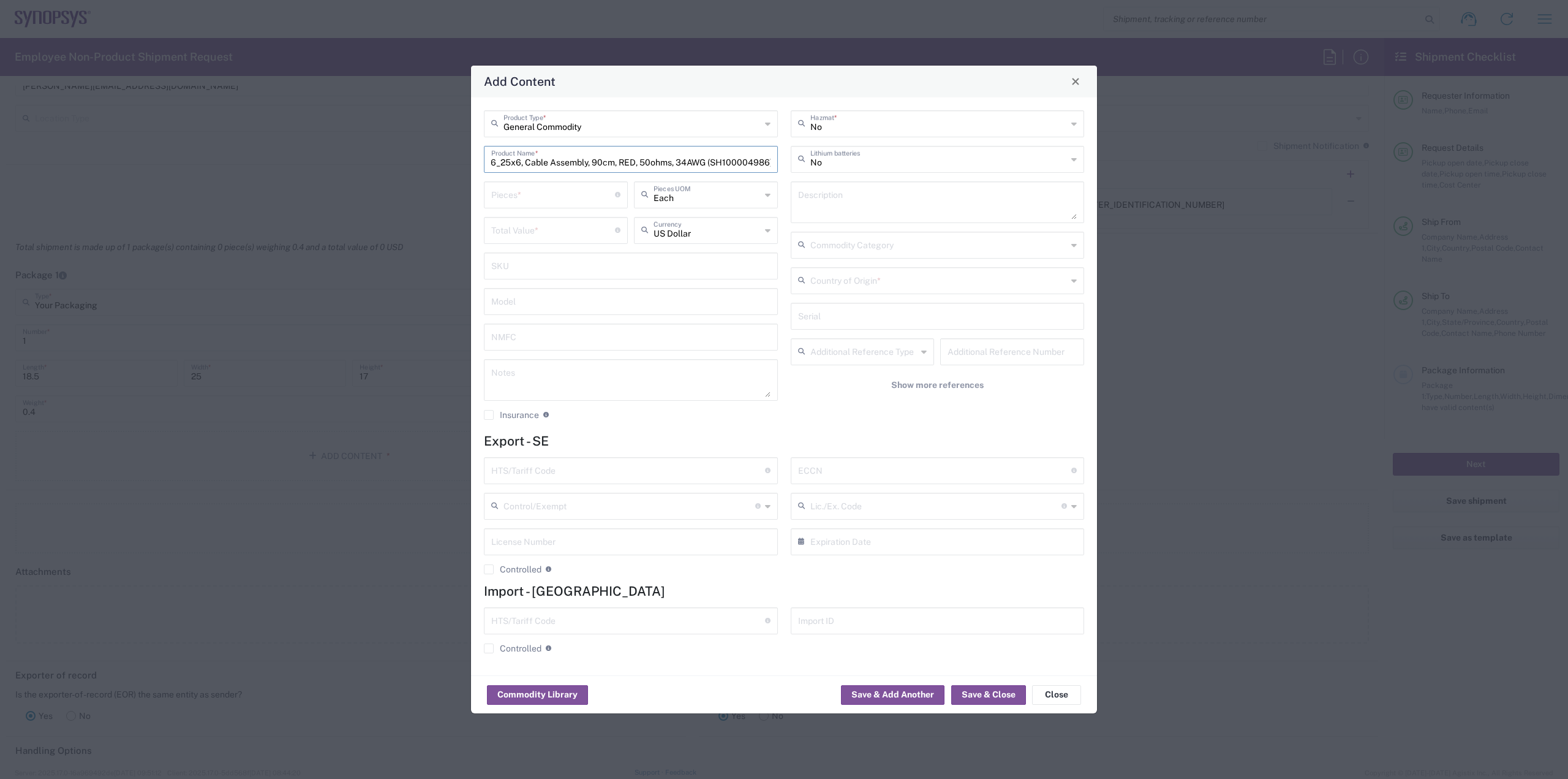
scroll to position [0, 20]
type input "ARP6_25x6, Cable Assembly, 90cm, RED, 50ohms, 34AWG (SH100004986)"
click at [580, 197] on input "number" at bounding box center [553, 194] width 124 height 22
type input "2"
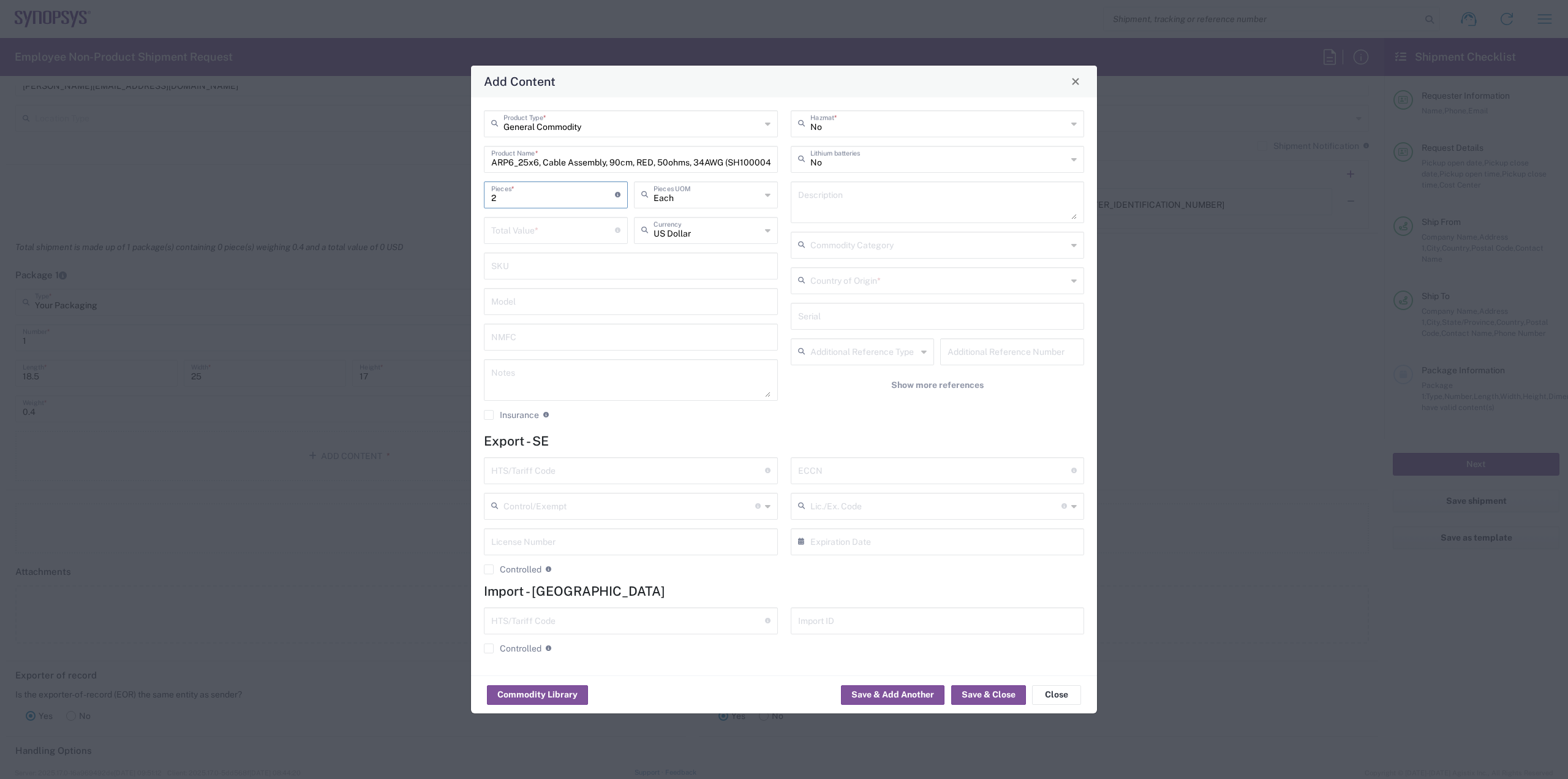
click at [584, 225] on input "number" at bounding box center [553, 230] width 124 height 22
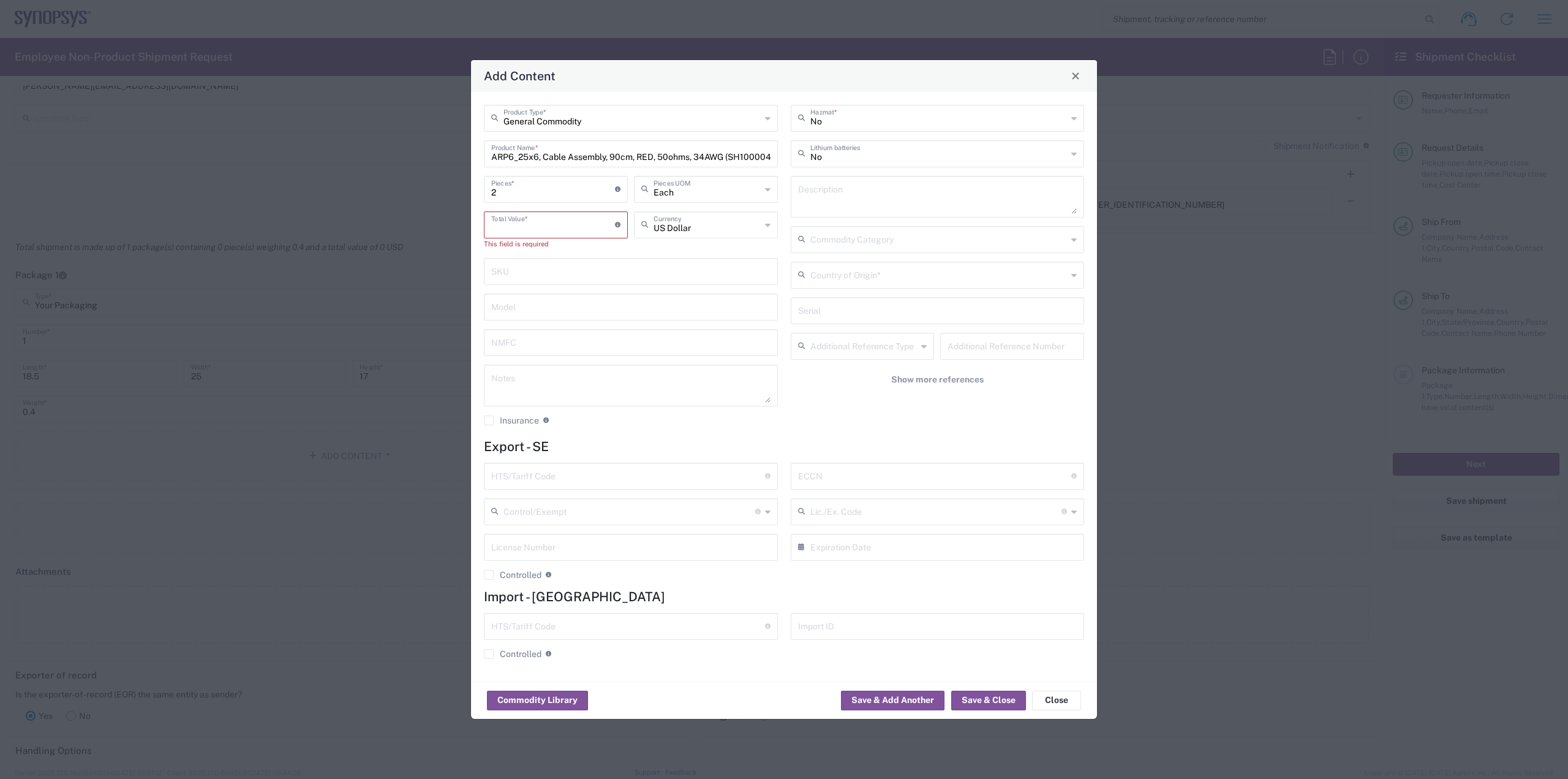
click at [610, 188] on input "2" at bounding box center [553, 188] width 124 height 22
type input "1"
click at [595, 232] on input "number" at bounding box center [553, 224] width 124 height 22
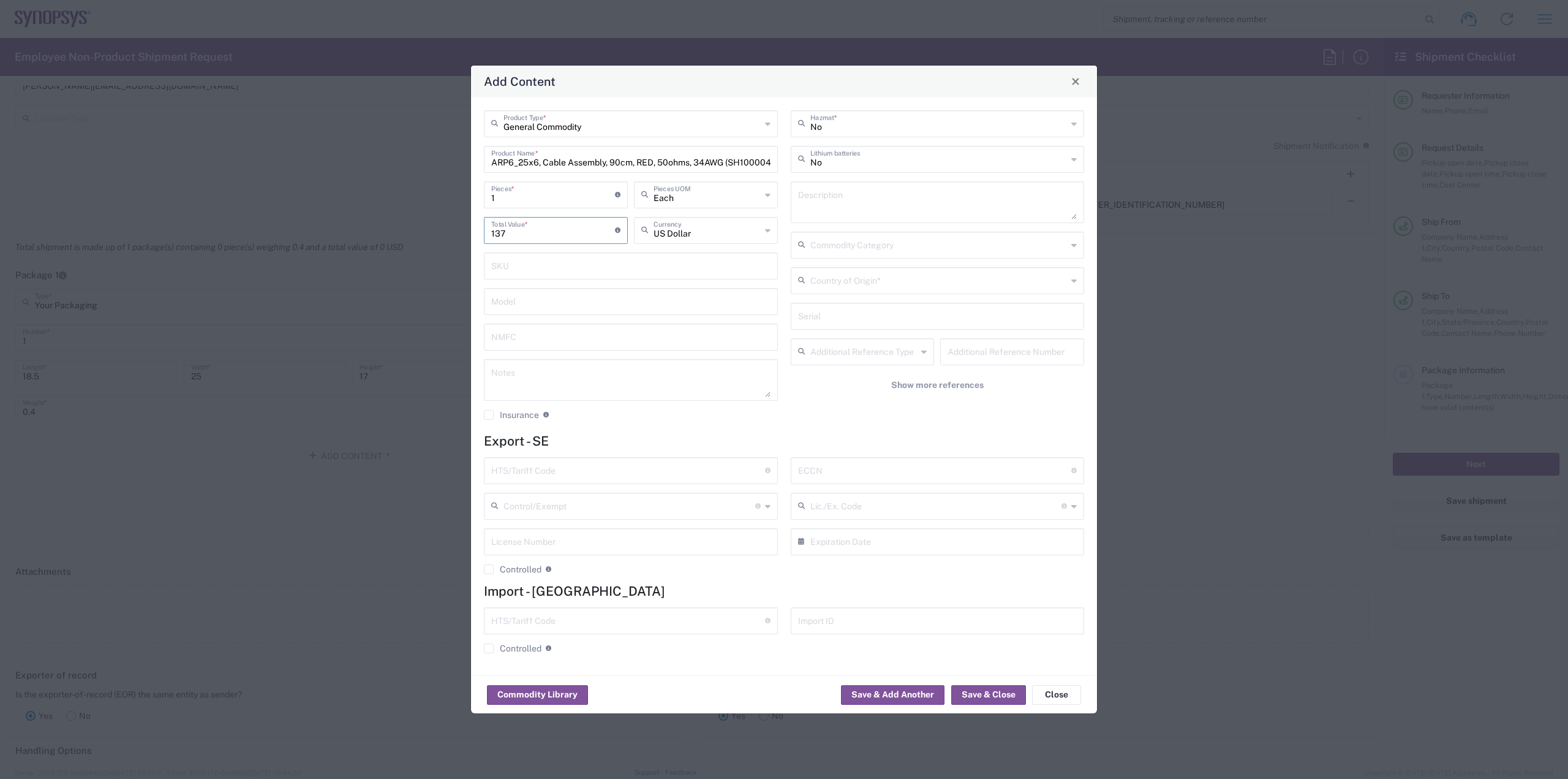
type input "137"
click at [575, 199] on input "1" at bounding box center [553, 194] width 124 height 22
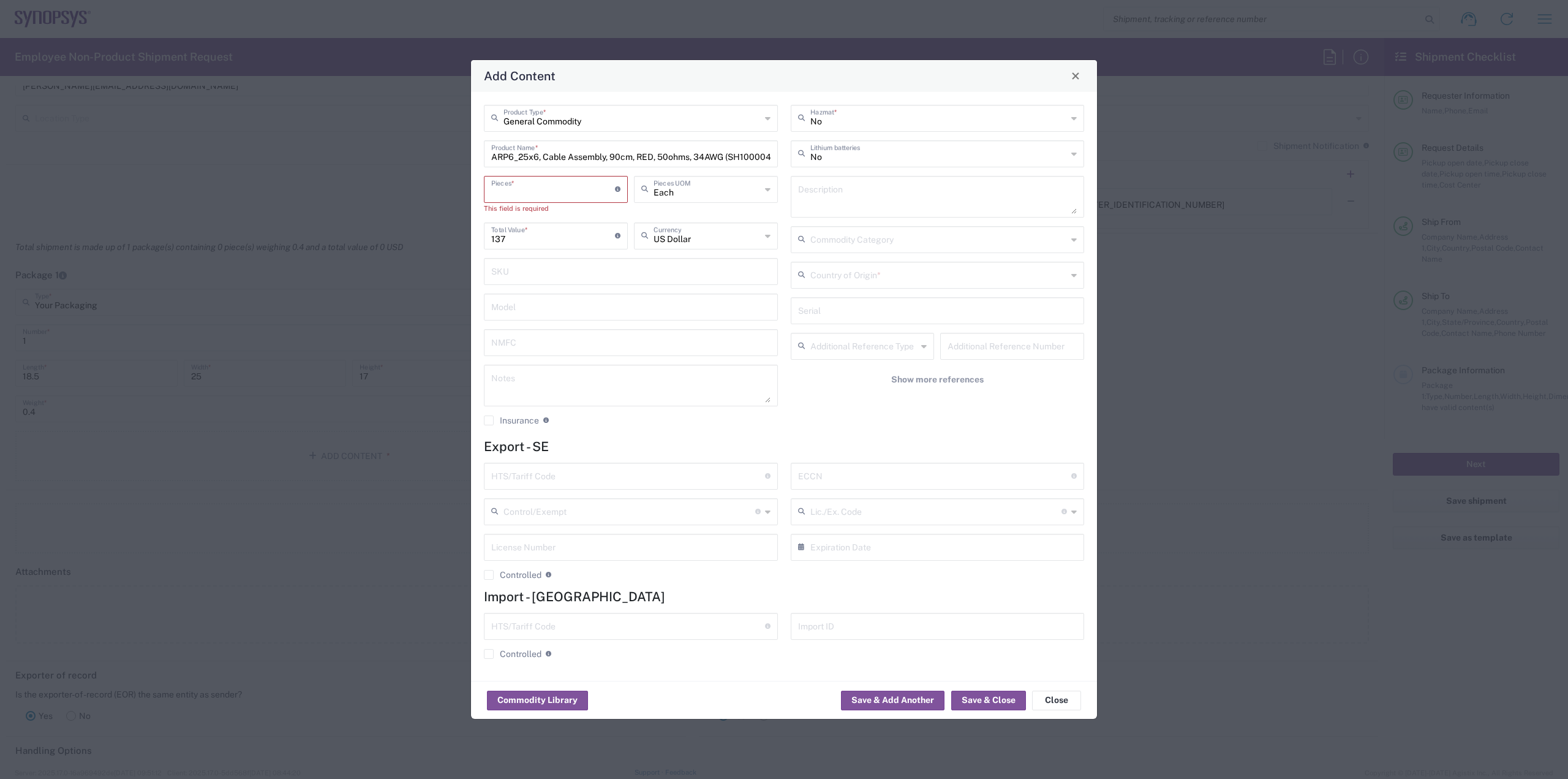
type input "2"
type input "274"
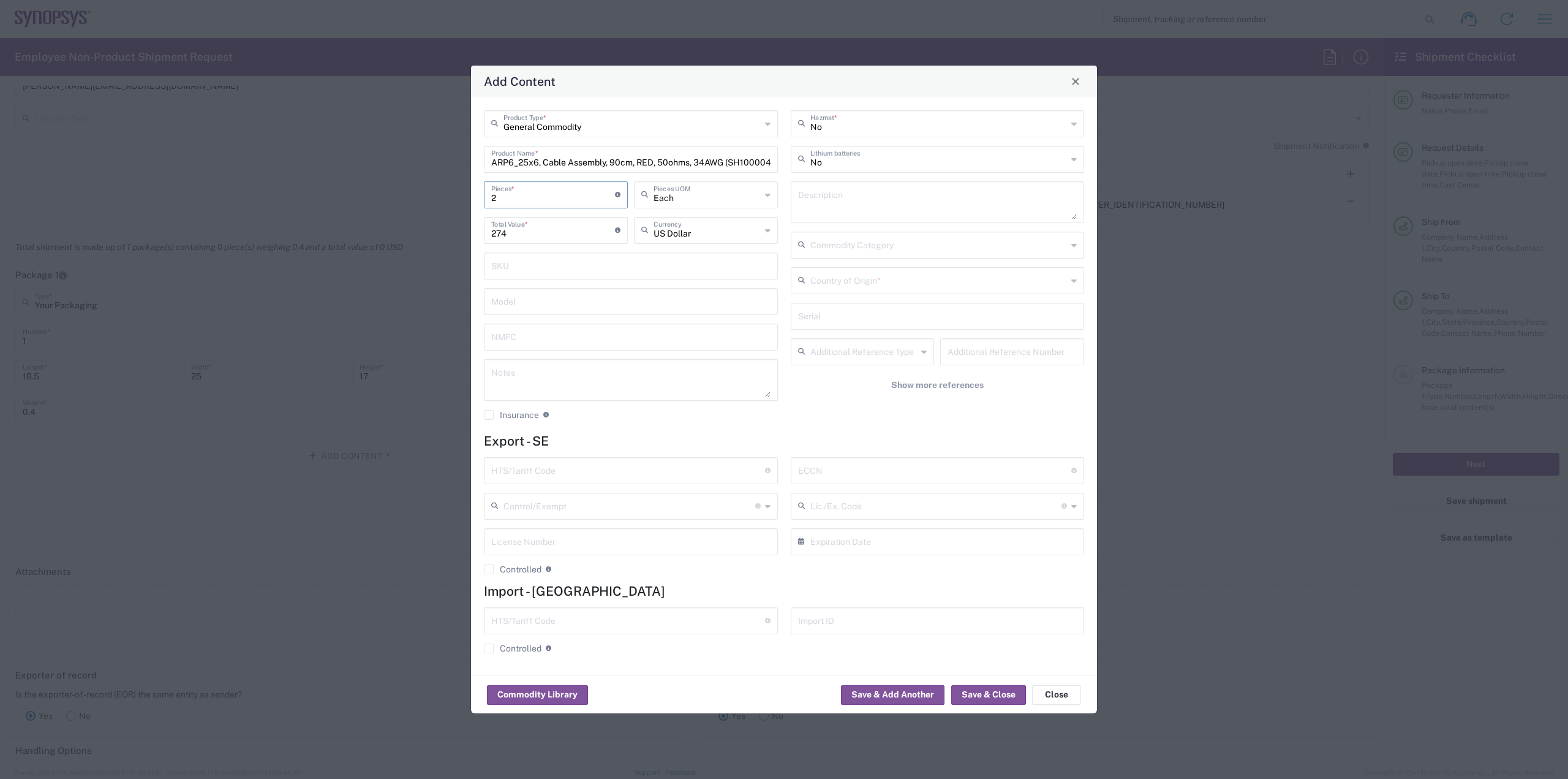
type input "2"
click at [967, 287] on input "text" at bounding box center [939, 280] width 258 height 22
type input "s"
type input "[GEOGRAPHIC_DATA]"
click at [858, 306] on span "[GEOGRAPHIC_DATA]" at bounding box center [938, 307] width 292 height 19
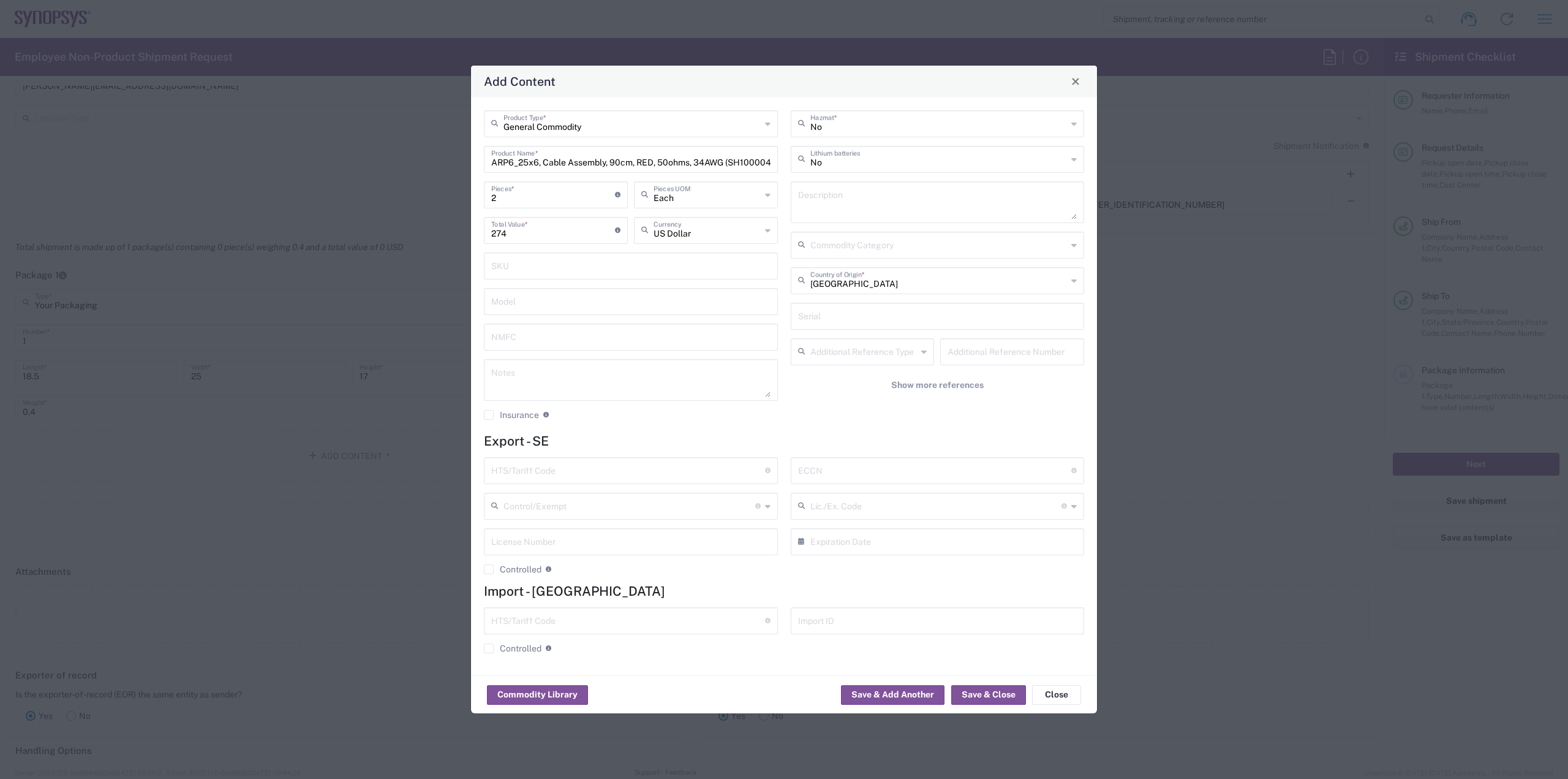
click at [911, 473] on input "text" at bounding box center [935, 469] width 274 height 22
type input "EAR99"
click at [635, 455] on form "Export - SE HTS/Tariff Code Obtain HTS from vendor if product is purchased. 10-…" at bounding box center [784, 547] width 600 height 229
click at [635, 471] on input "text" at bounding box center [629, 469] width 274 height 22
type input "8544.42.9000"
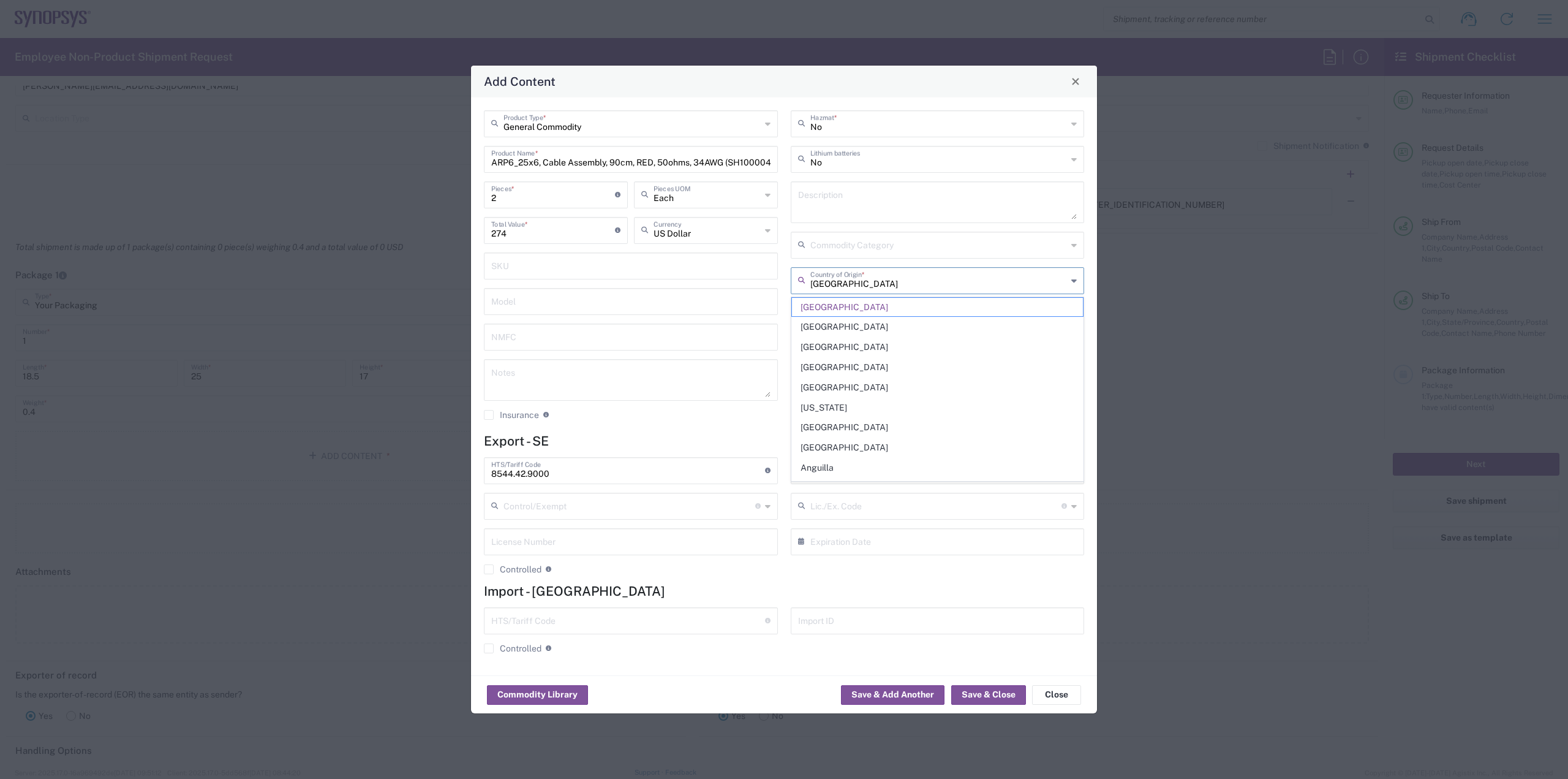
drag, startPoint x: 936, startPoint y: 288, endPoint x: 803, endPoint y: 277, distance: 133.5
click at [803, 277] on div "China Country of Origin *" at bounding box center [938, 280] width 294 height 27
click at [832, 343] on span "[GEOGRAPHIC_DATA]" at bounding box center [938, 347] width 292 height 19
type input "[GEOGRAPHIC_DATA]"
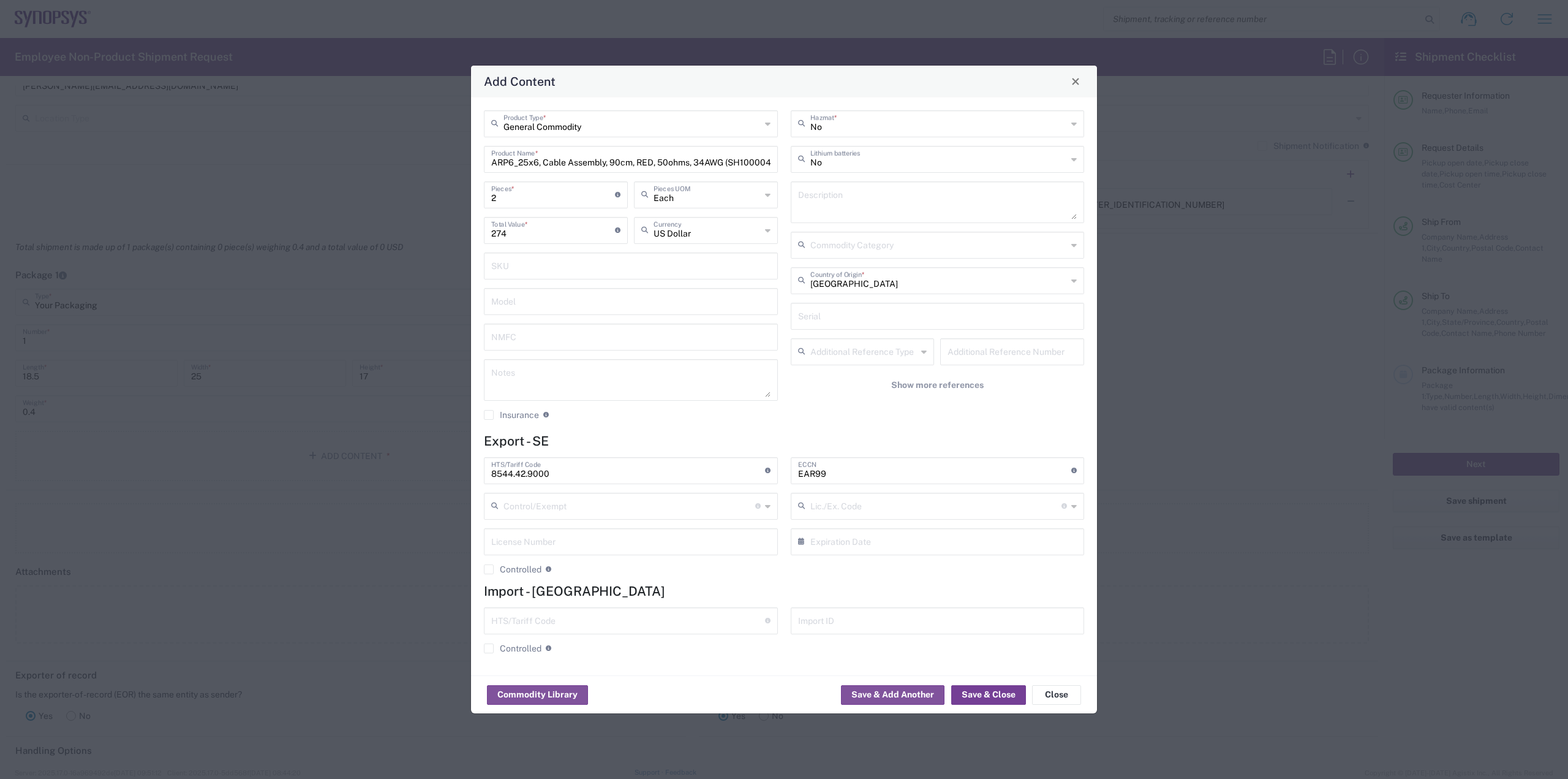
click at [973, 694] on button "Save & Close" at bounding box center [989, 695] width 75 height 20
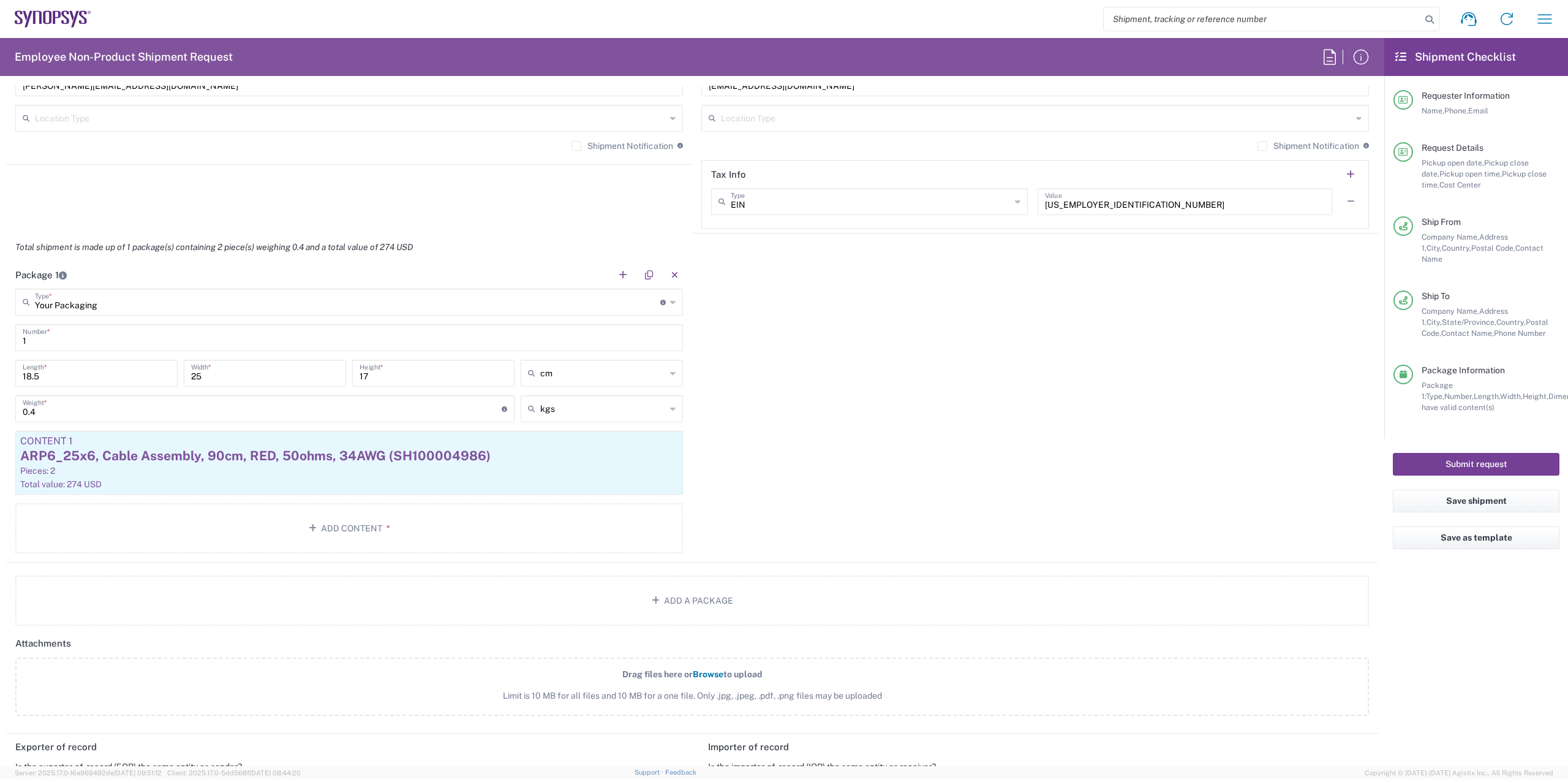
click at [1470, 459] on button "Submit request" at bounding box center [1476, 464] width 167 height 23
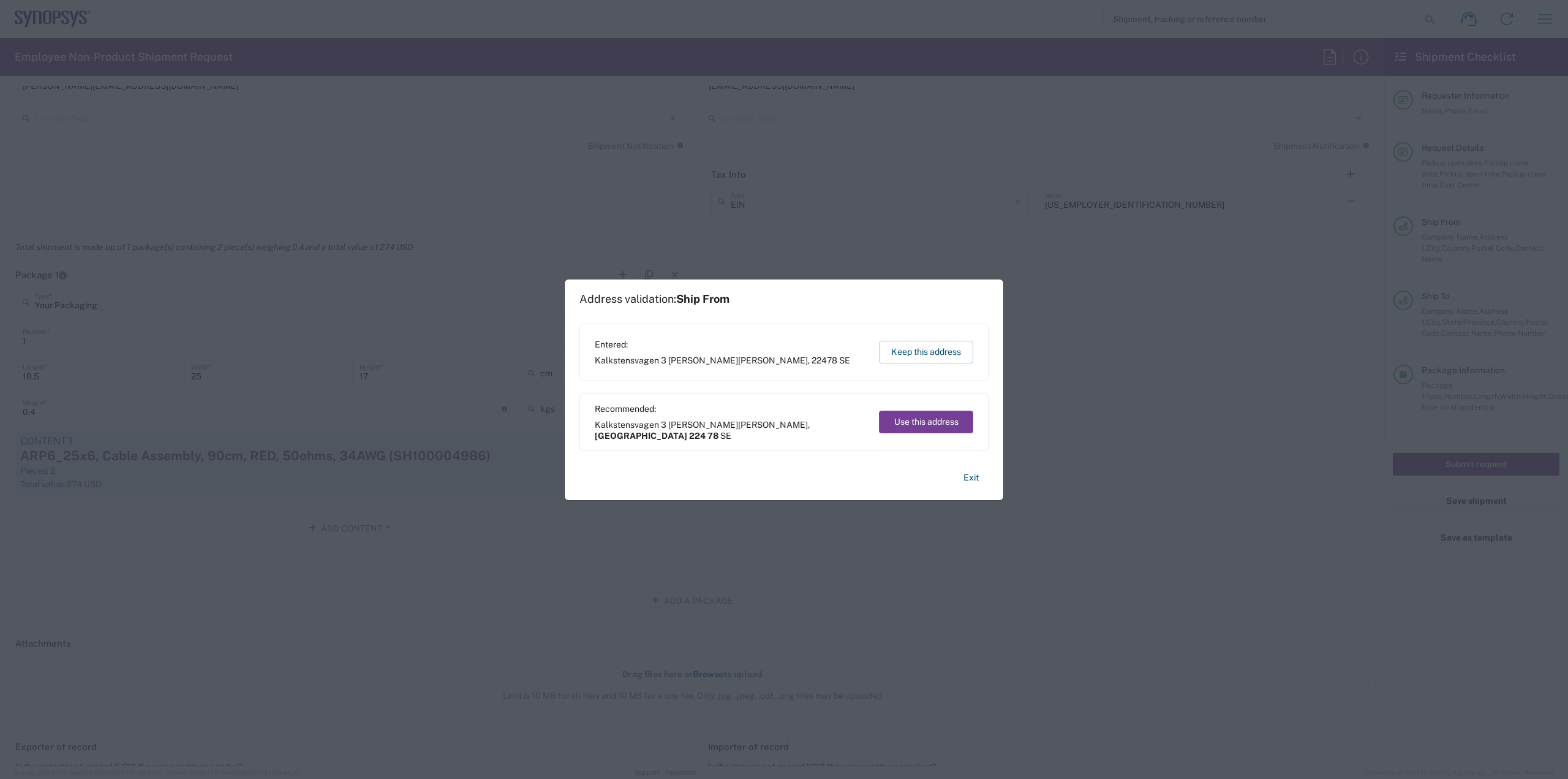
click at [955, 426] on button "Use this address" at bounding box center [926, 422] width 95 height 23
type input "[GEOGRAPHIC_DATA]"
type input "224 78"
